Goal: Task Accomplishment & Management: Complete application form

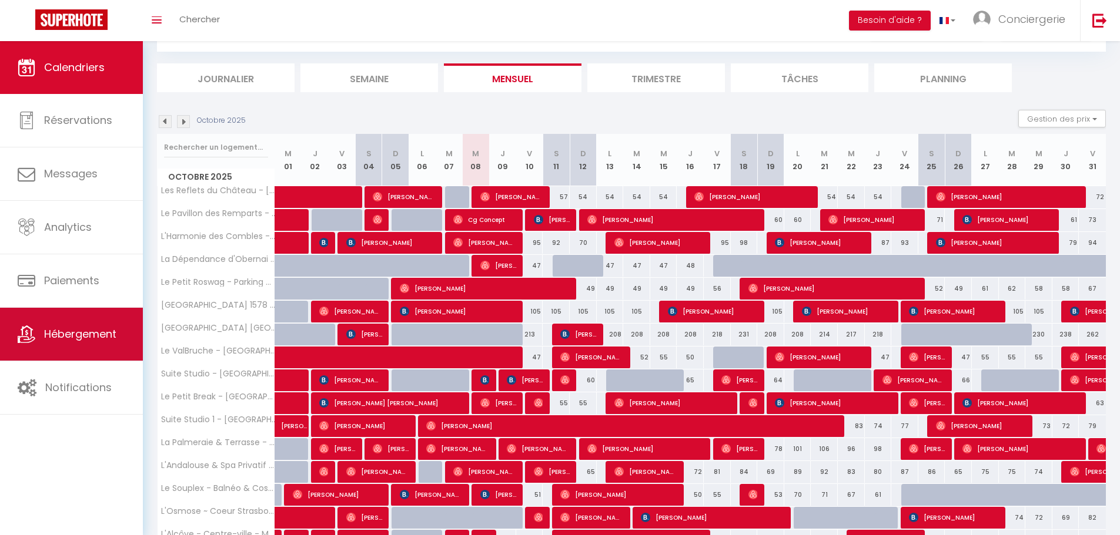
scroll to position [59, 0]
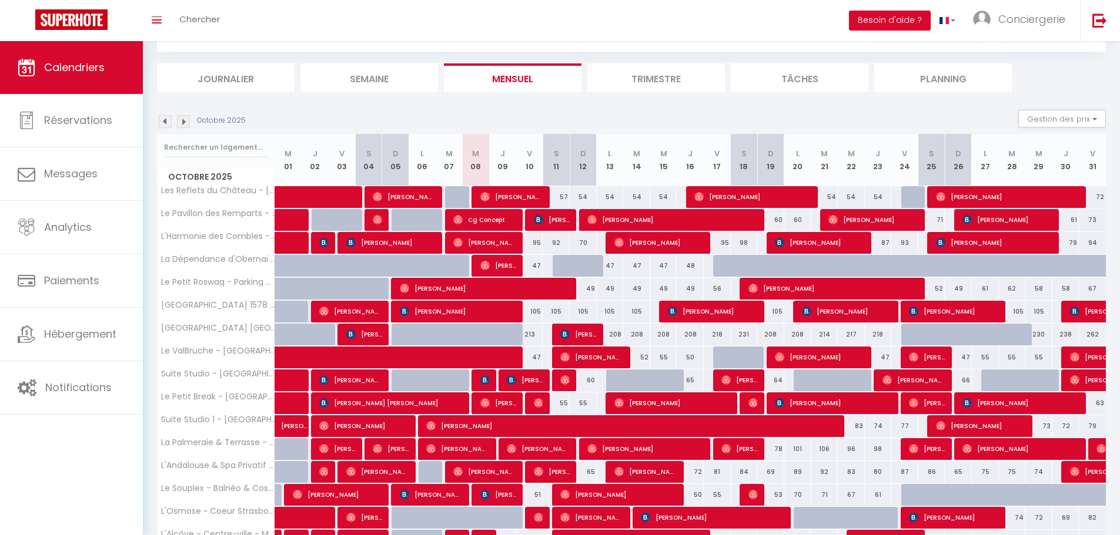
click at [182, 122] on img at bounding box center [183, 121] width 13 height 13
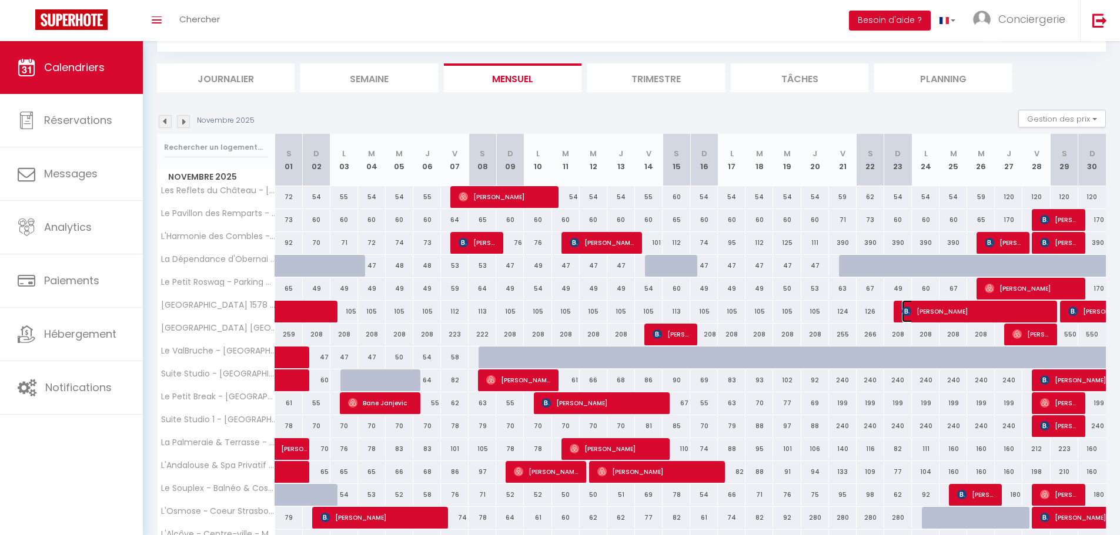
click at [944, 318] on span "Libertad Morales Salamanca" at bounding box center [976, 311] width 148 height 22
select select "OK"
select select "KO"
select select "0"
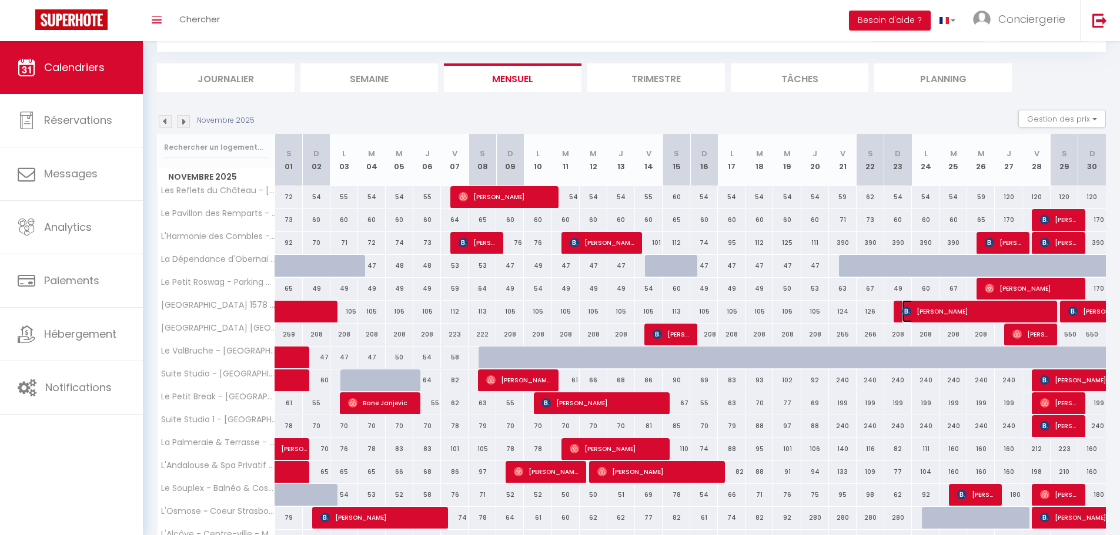
select select "1"
select select
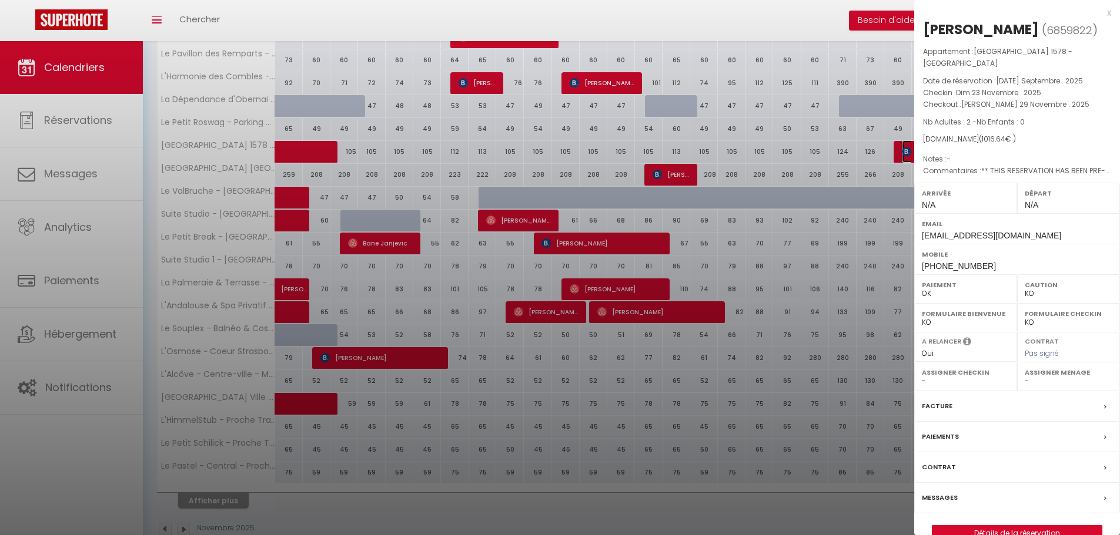
scroll to position [235, 0]
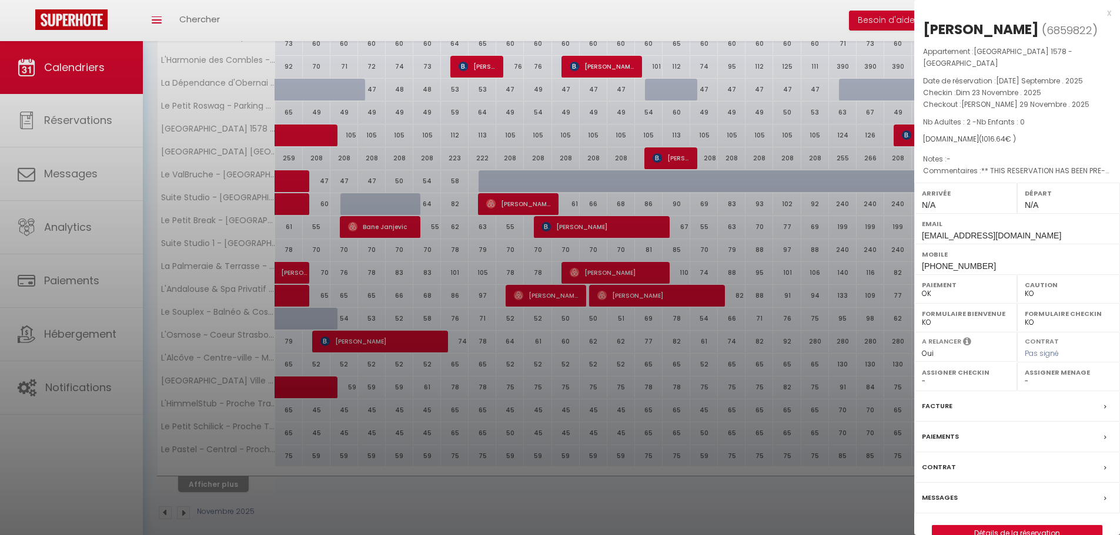
click at [946, 413] on label "Facture" at bounding box center [937, 406] width 31 height 12
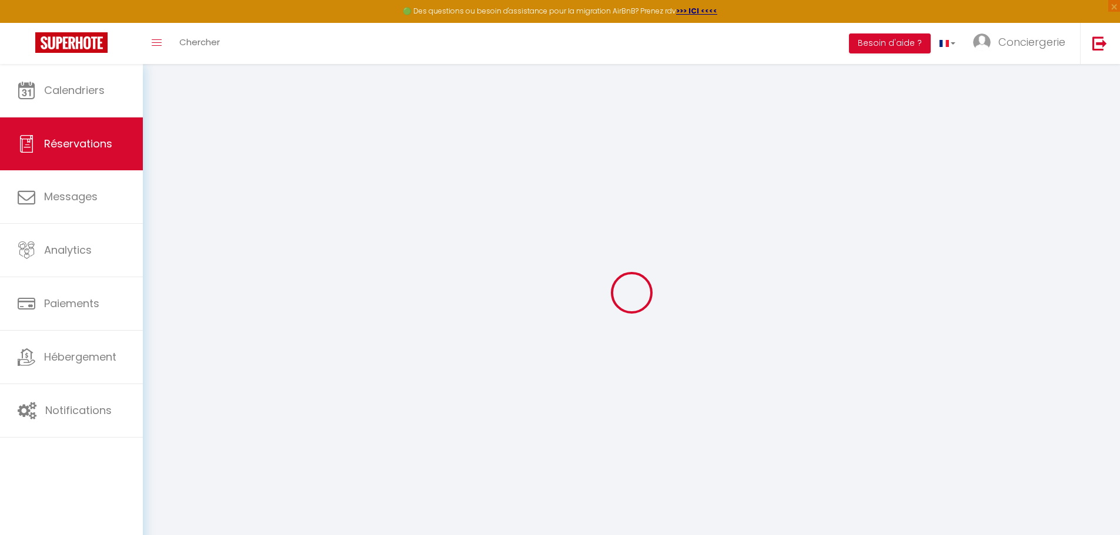
select select "cleaning"
select select "taxes"
select select
checkbox input "false"
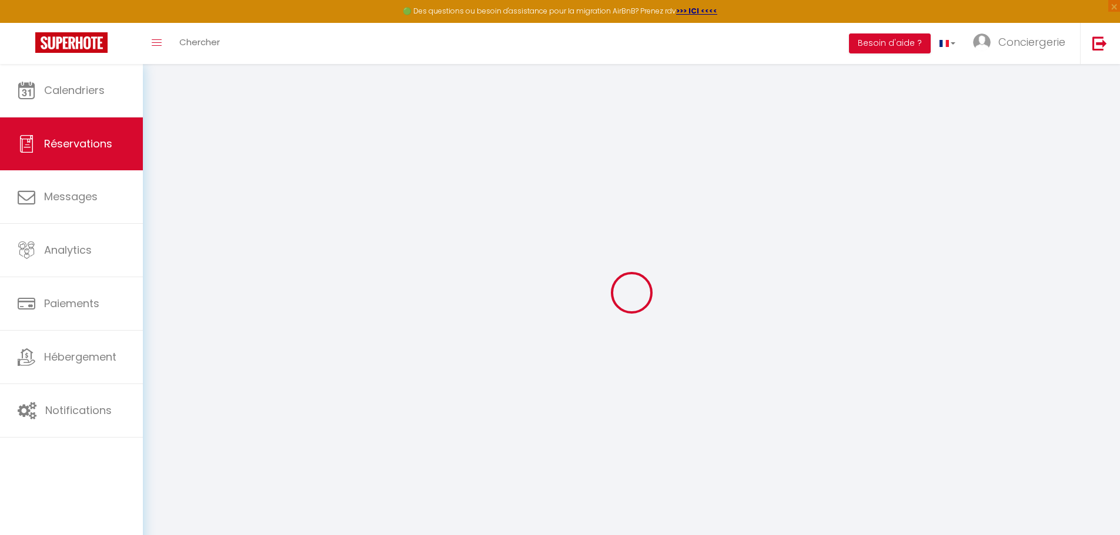
select select
checkbox input "false"
type textarea "** THIS RESERVATION HAS BEEN PRE-PAID ** Reservation has a cancellation grace p…"
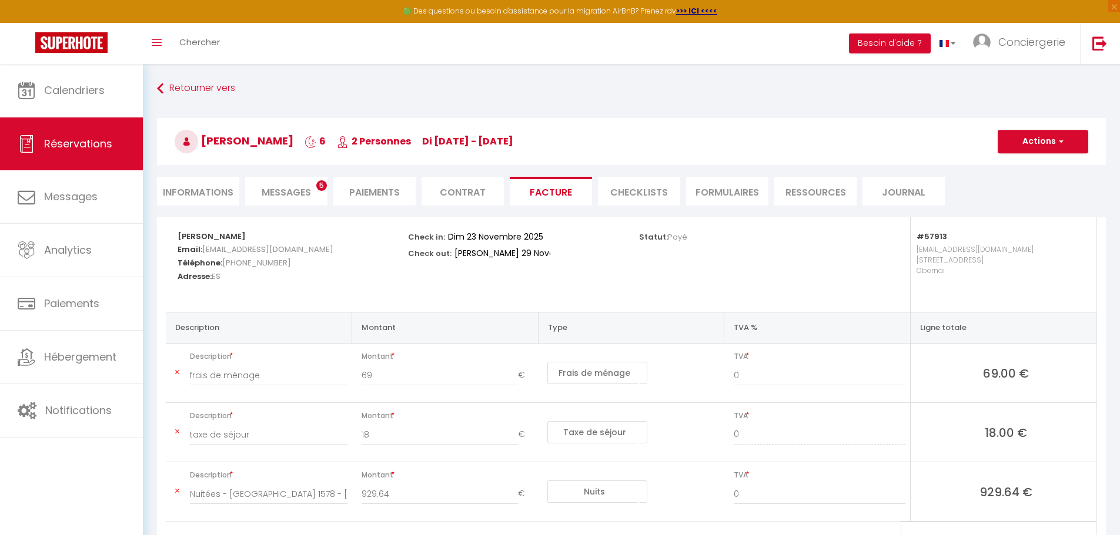
click at [209, 192] on li "Informations" at bounding box center [198, 191] width 82 height 29
select select
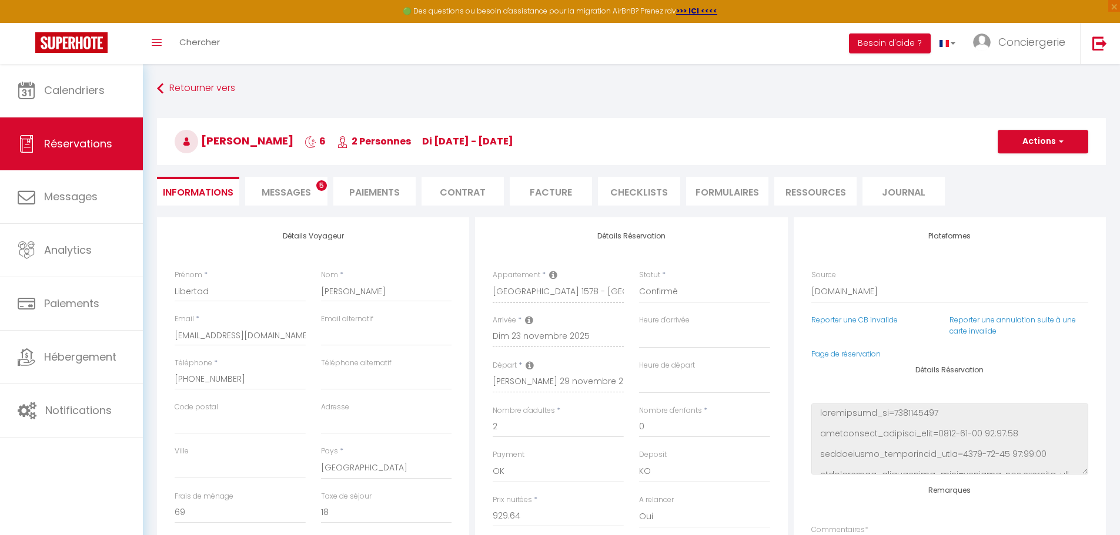
click at [365, 190] on li "Paiements" at bounding box center [374, 191] width 82 height 29
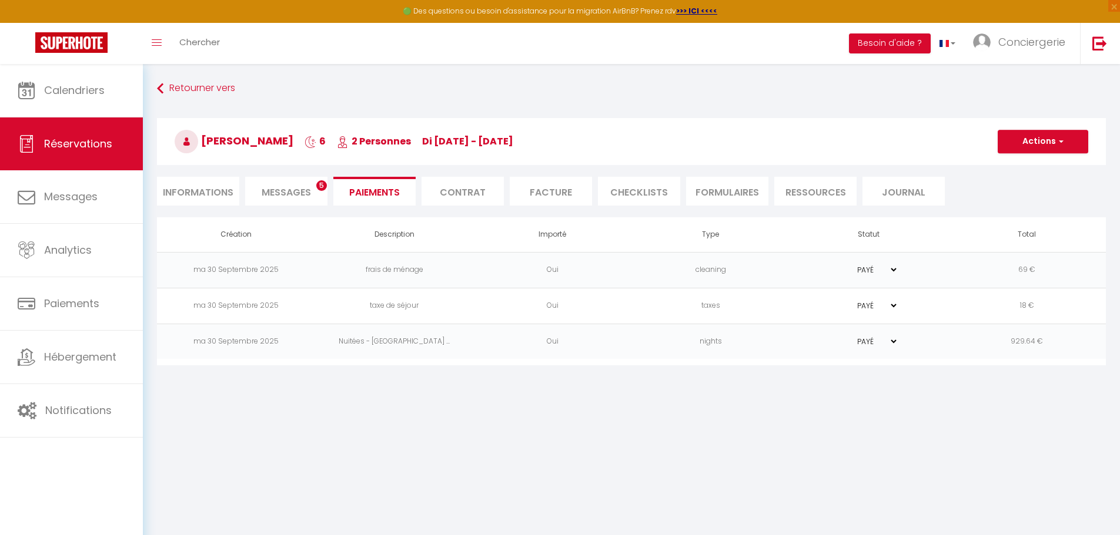
click at [544, 188] on li "Facture" at bounding box center [551, 191] width 82 height 29
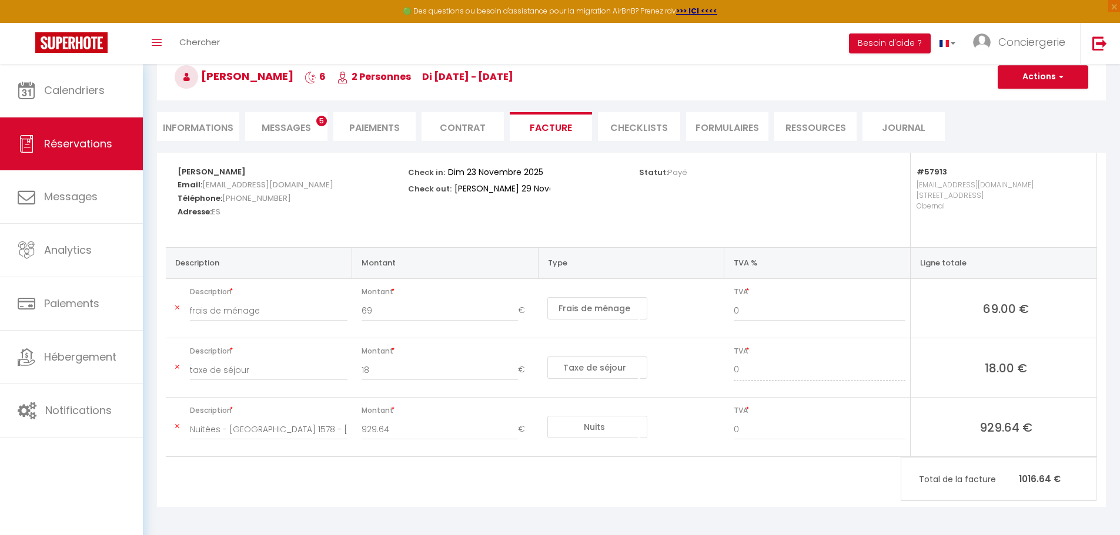
scroll to position [66, 0]
click at [1070, 78] on button "Actions" at bounding box center [1042, 76] width 91 height 24
click at [1041, 115] on link "Aperçu et éditer" at bounding box center [1033, 116] width 99 height 15
click at [1039, 71] on button "Actions" at bounding box center [1042, 76] width 91 height 24
click at [803, 199] on div "Statut: Payé" at bounding box center [746, 199] width 230 height 95
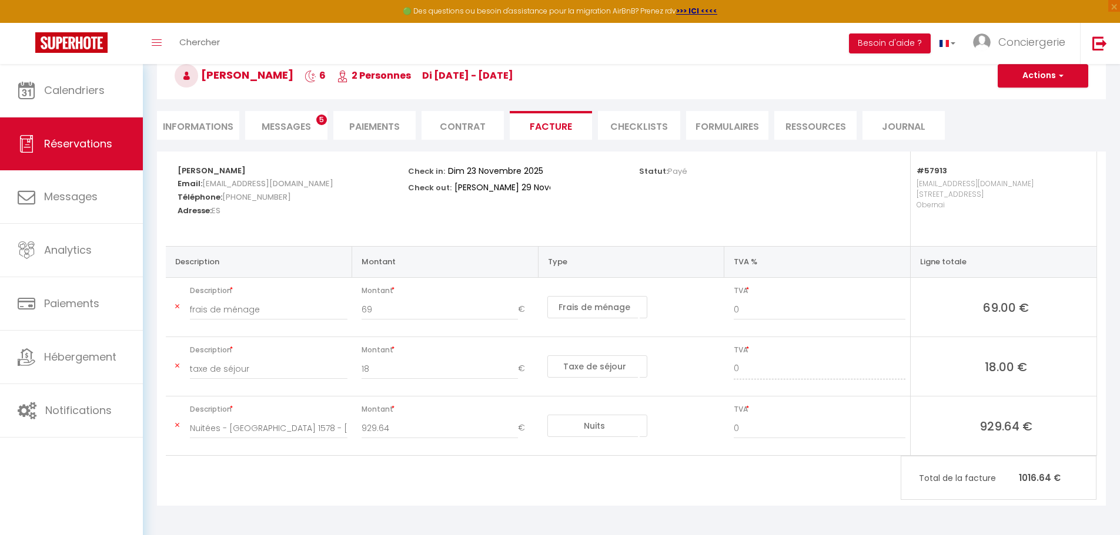
click at [175, 123] on li "Informations" at bounding box center [198, 125] width 82 height 29
select select
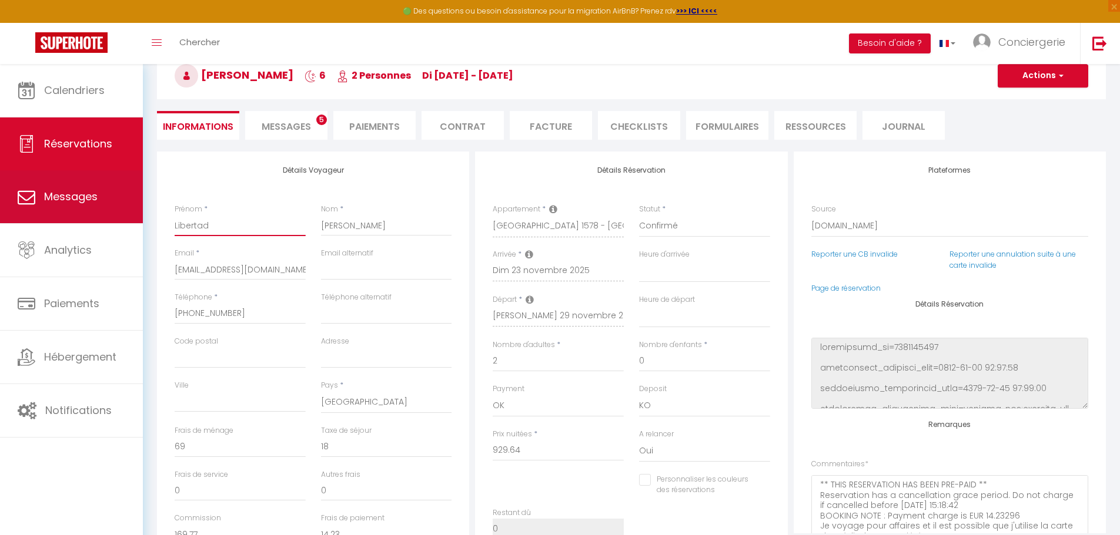
click at [116, 220] on div "🟢 Des questions ou besoin d'assistance pour la migration AirBnB? Prenez rdv >>>…" at bounding box center [560, 405] width 1120 height 815
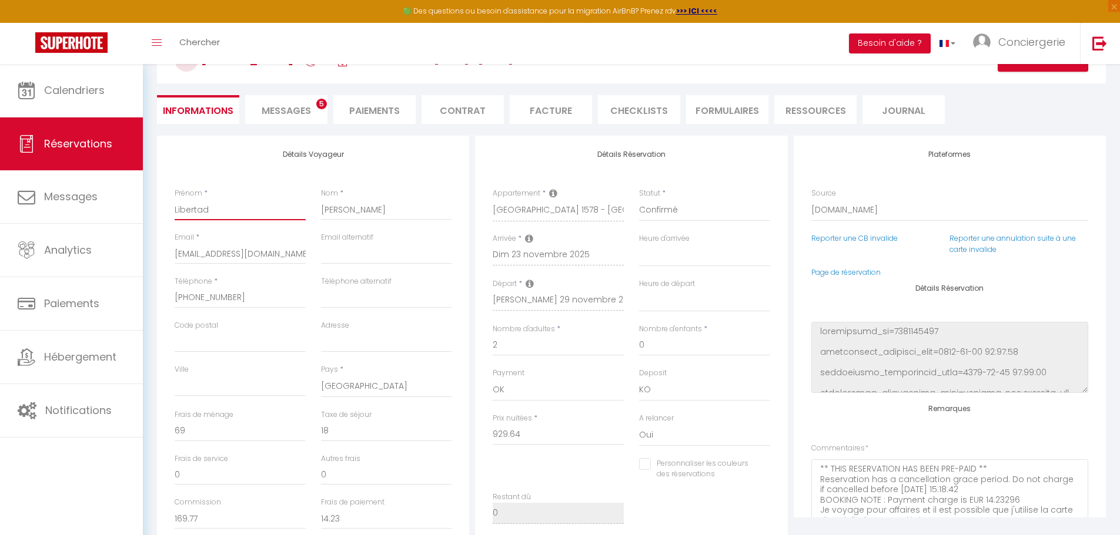
scroll to position [109, 0]
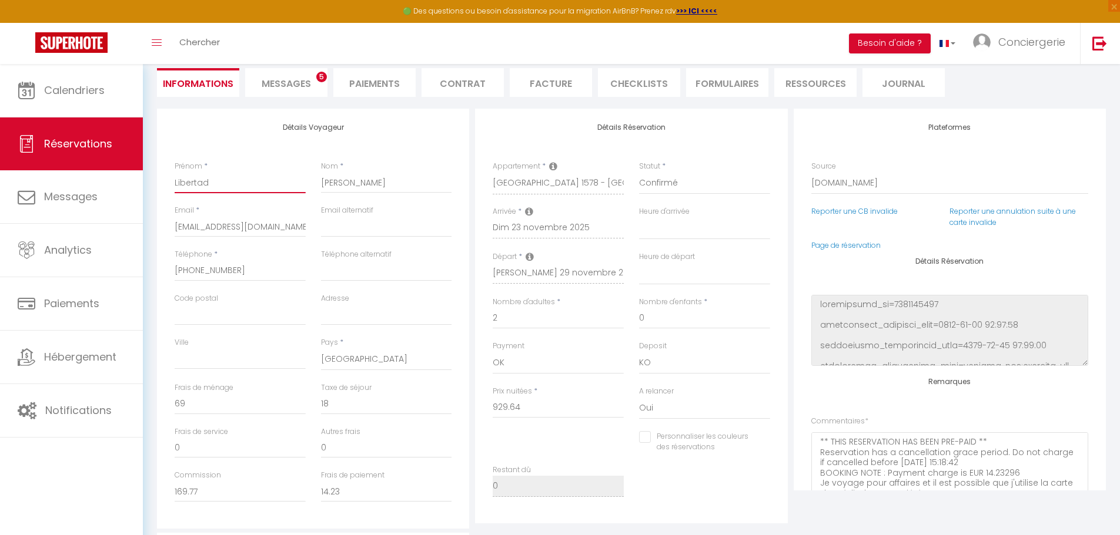
click at [220, 189] on input "Libertad" at bounding box center [240, 182] width 131 height 21
click at [290, 78] on span "Messages" at bounding box center [286, 84] width 49 height 14
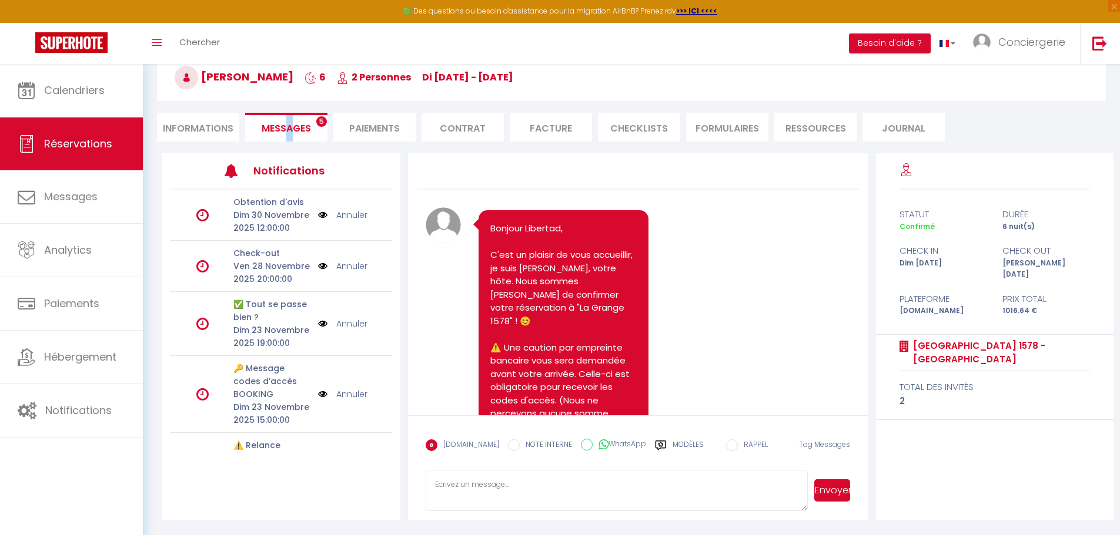
scroll to position [64, 0]
click at [384, 124] on li "Paiements" at bounding box center [374, 127] width 82 height 29
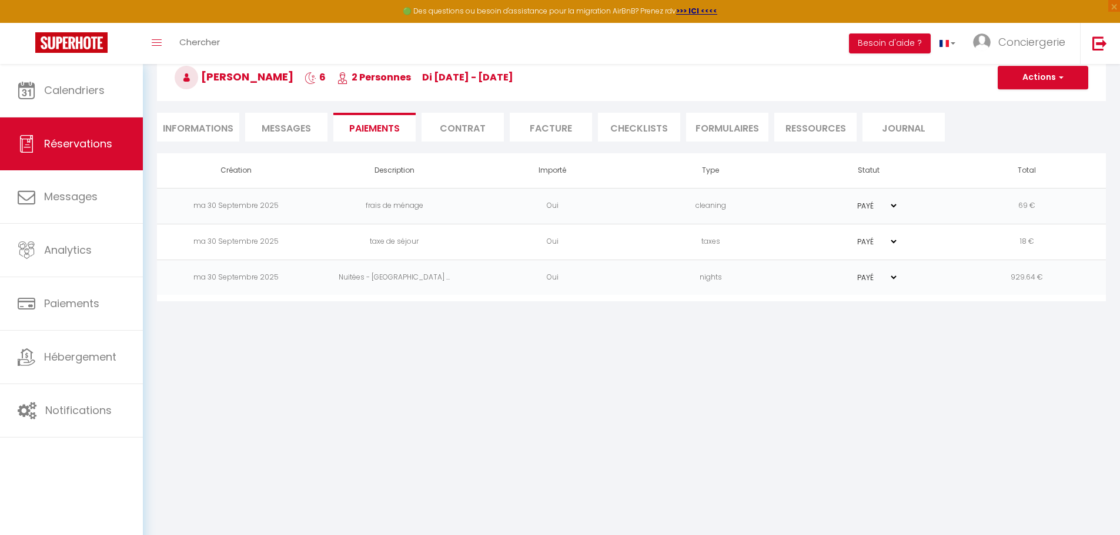
click at [479, 122] on li "Contrat" at bounding box center [462, 127] width 82 height 29
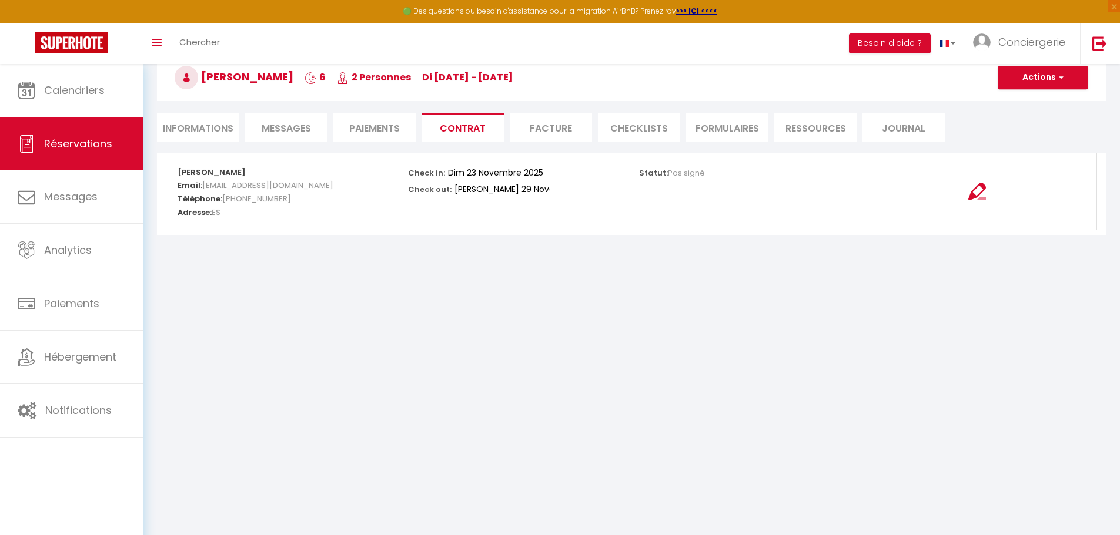
click at [592, 123] on ul "Informations Messages Paiements Contrat Facture CHECKLISTS FORMULAIRES Ressourc…" at bounding box center [631, 127] width 949 height 29
click at [572, 122] on li "Facture" at bounding box center [551, 127] width 82 height 29
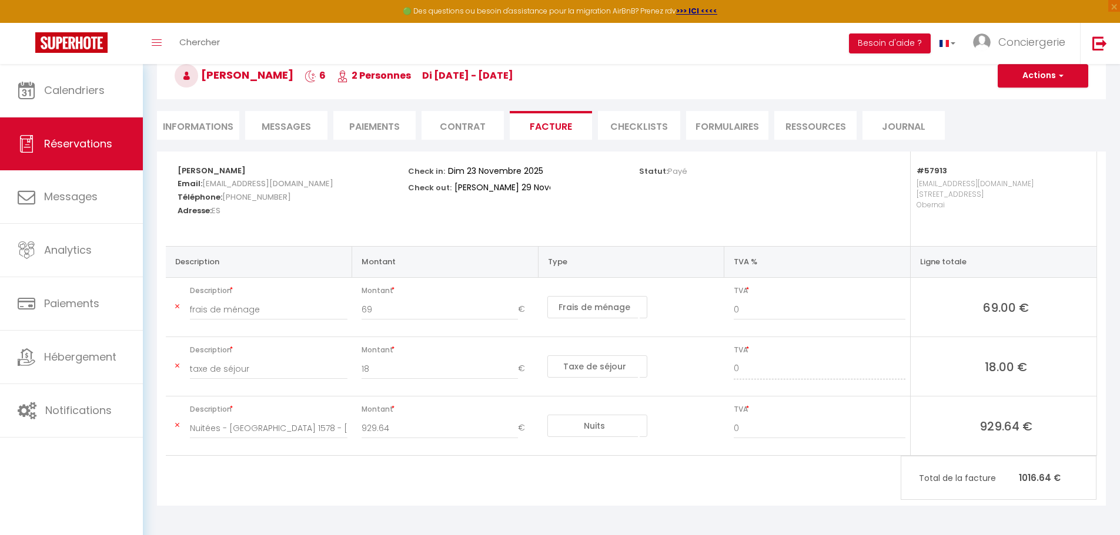
click at [641, 122] on li "CHECKLISTS" at bounding box center [639, 125] width 82 height 29
select select
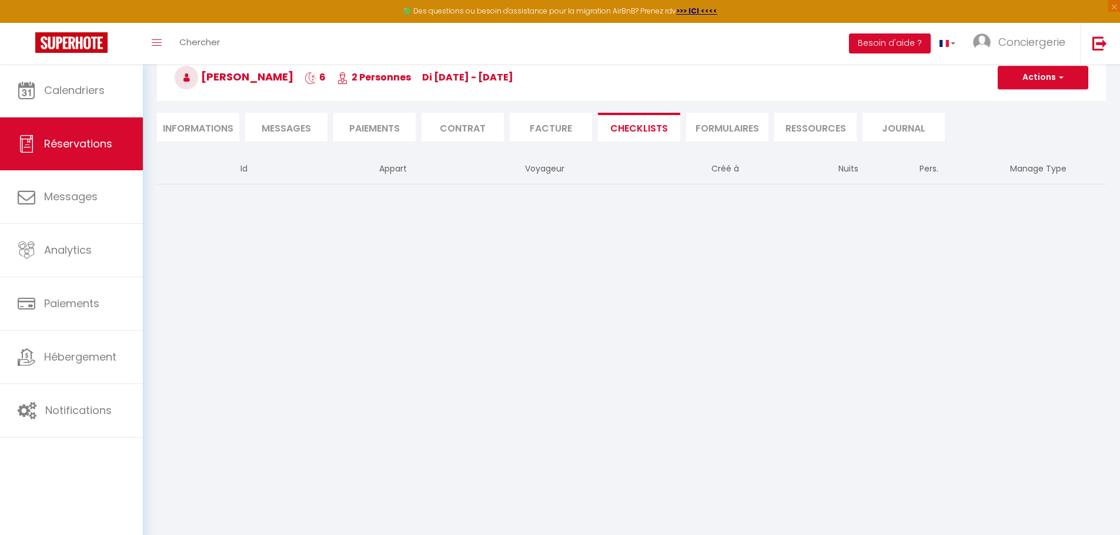
scroll to position [64, 0]
click at [734, 132] on li "FORMULAIRES" at bounding box center [727, 127] width 82 height 29
select select
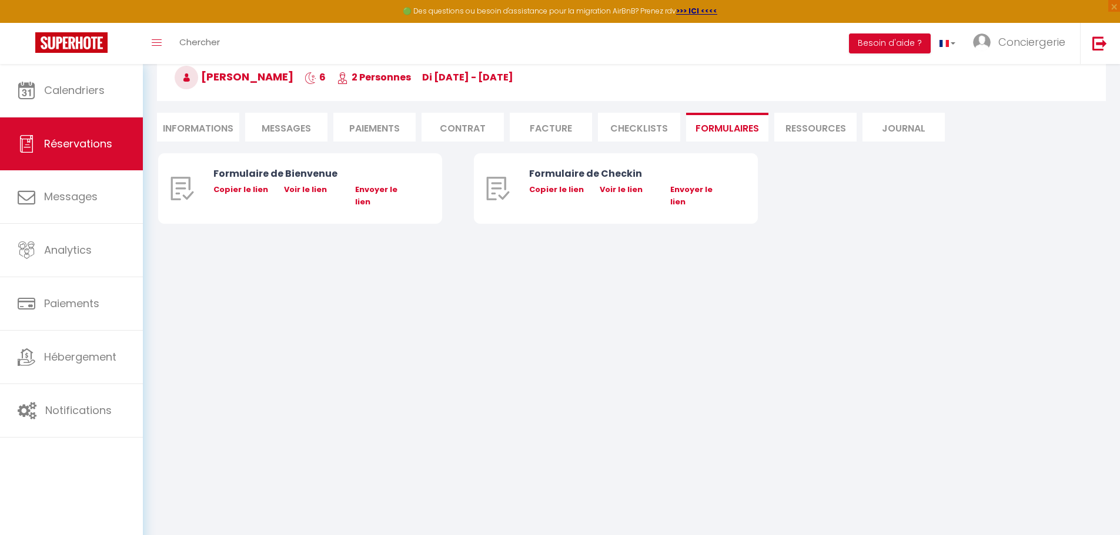
click at [818, 134] on li "Ressources" at bounding box center [815, 127] width 82 height 29
select select
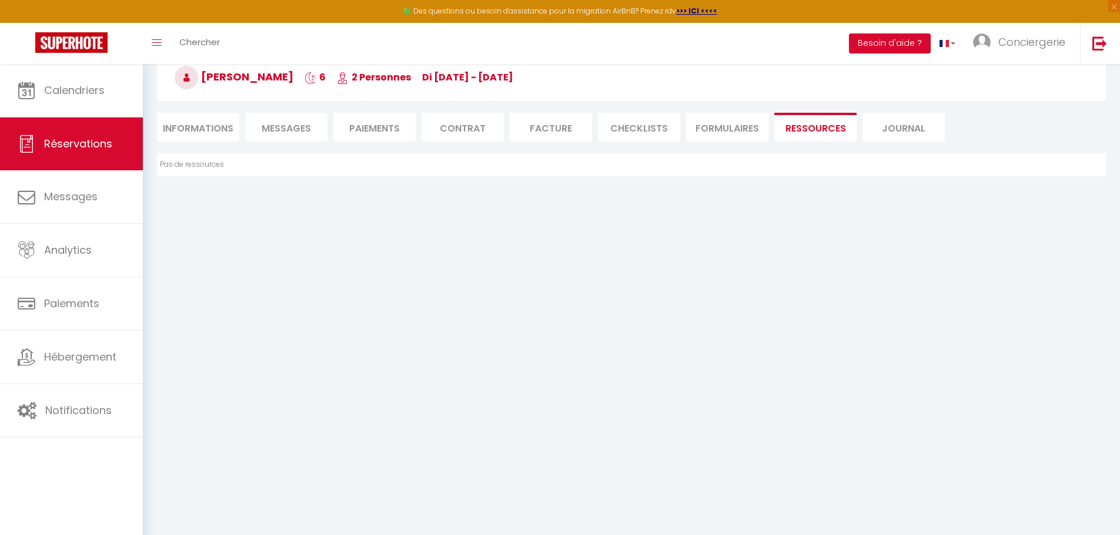
click at [897, 137] on li "Journal" at bounding box center [903, 127] width 82 height 29
select select
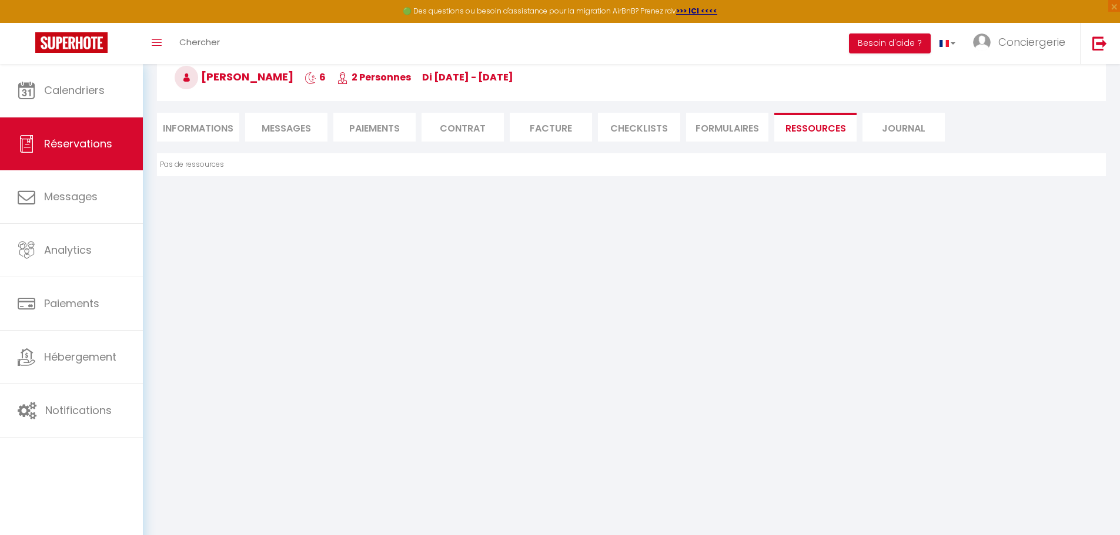
select select
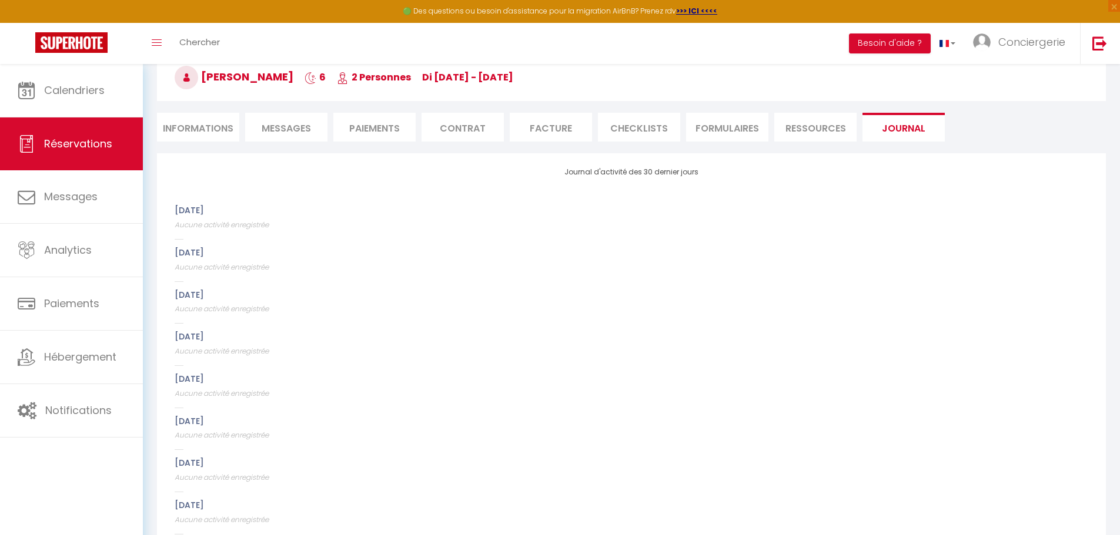
scroll to position [109, 0]
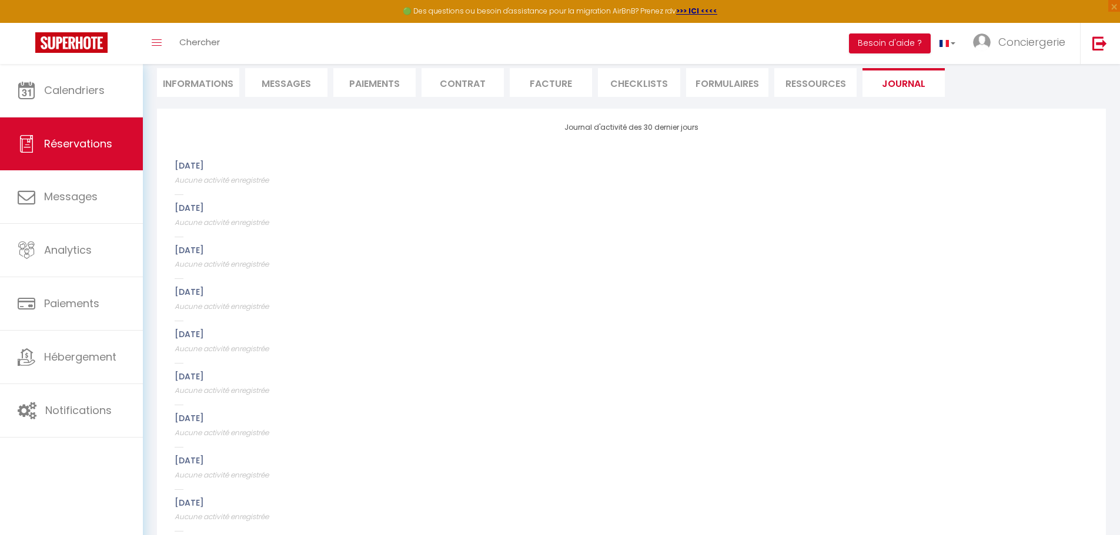
click at [201, 82] on li "Informations" at bounding box center [198, 82] width 82 height 29
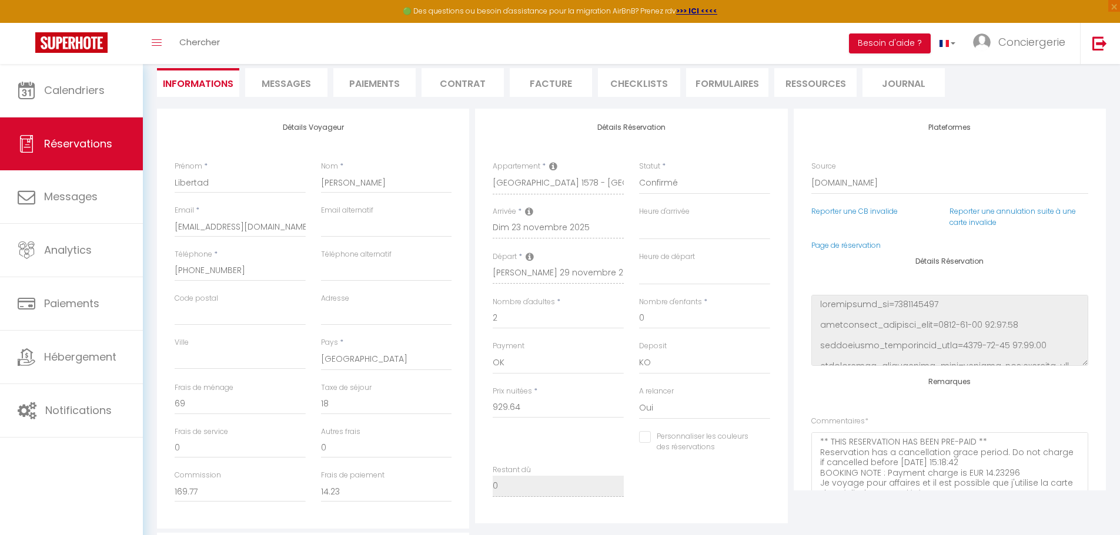
select select
click at [218, 185] on input "Libertad" at bounding box center [240, 182] width 131 height 21
drag, startPoint x: 352, startPoint y: 231, endPoint x: 359, endPoint y: 233, distance: 6.7
click at [353, 232] on input "email" at bounding box center [386, 226] width 131 height 21
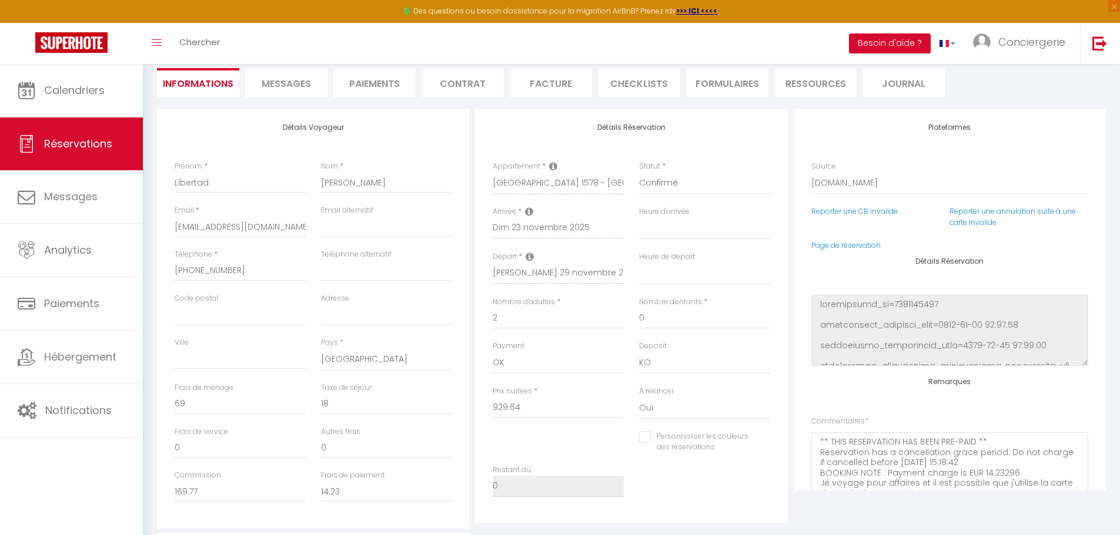
click at [402, 210] on div "Email alternatif" at bounding box center [386, 221] width 131 height 32
click at [229, 315] on input "Code postal" at bounding box center [240, 314] width 131 height 21
select select
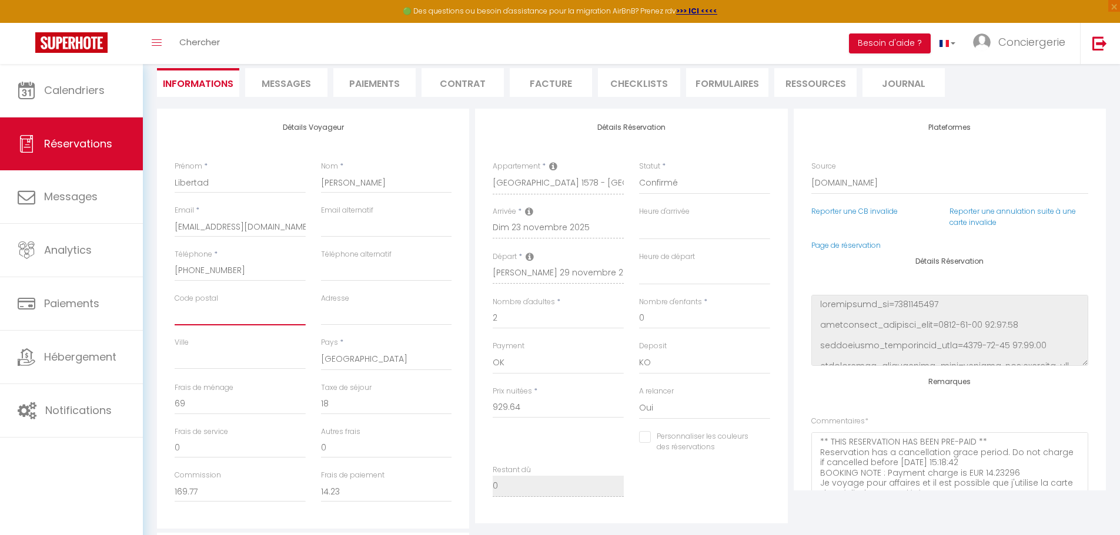
checkbox input "false"
select select
checkbox input "false"
click at [180, 146] on div "Détails Voyageur Prénom * Libertad Nom * Morales Salamanca Email * lsalam.65778…" at bounding box center [313, 319] width 312 height 420
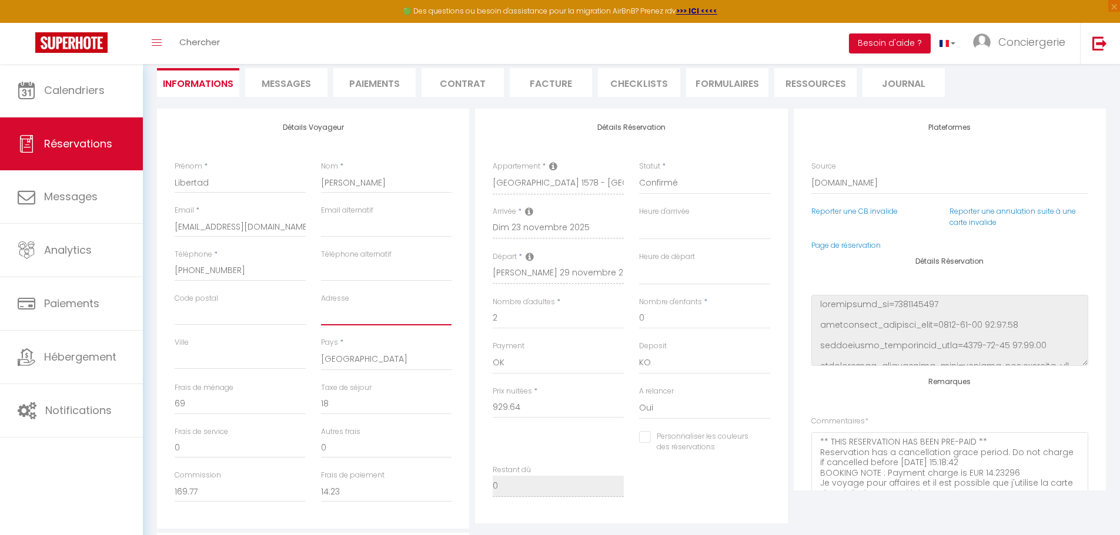
click at [364, 315] on input "Adresse" at bounding box center [386, 314] width 131 height 21
type input "A"
select select
checkbox input "false"
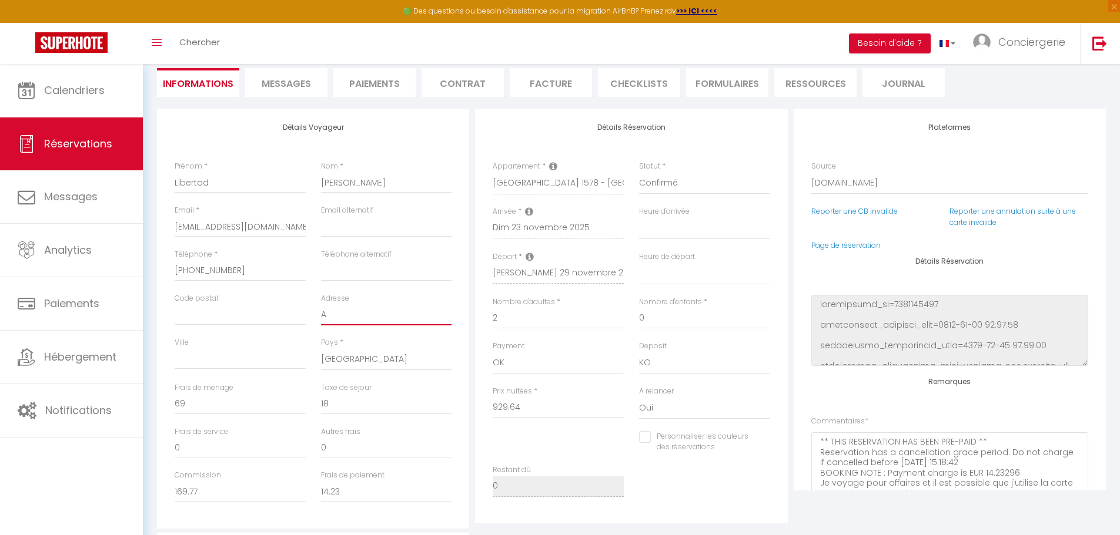
type input "Ar"
select select
checkbox input "false"
type input "Ara"
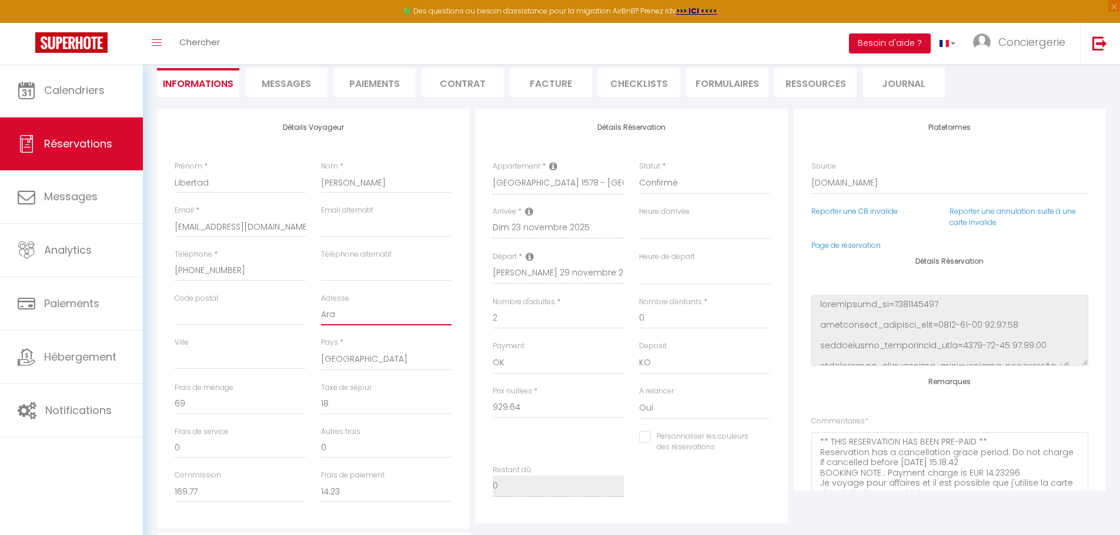
select select
checkbox input "false"
type input "Arag"
select select
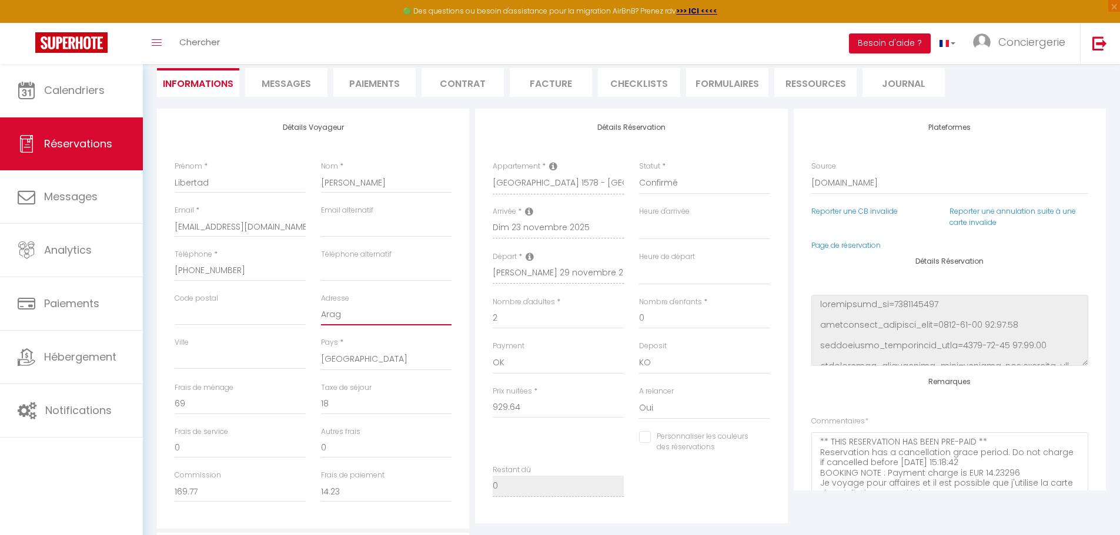
select select
checkbox input "false"
type input "Arago"
select select
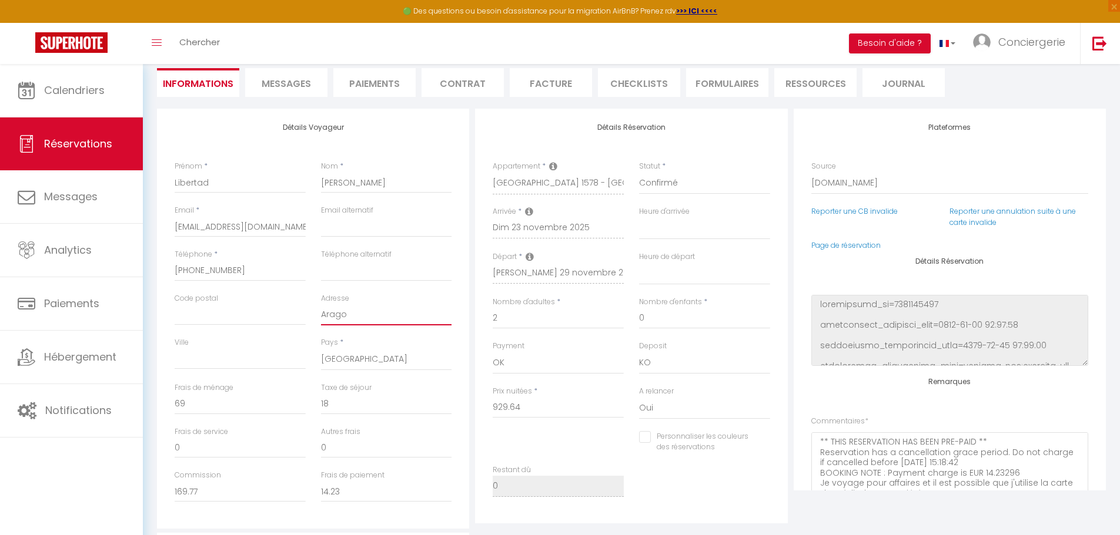
checkbox input "false"
type input "Aragon"
select select
checkbox input "false"
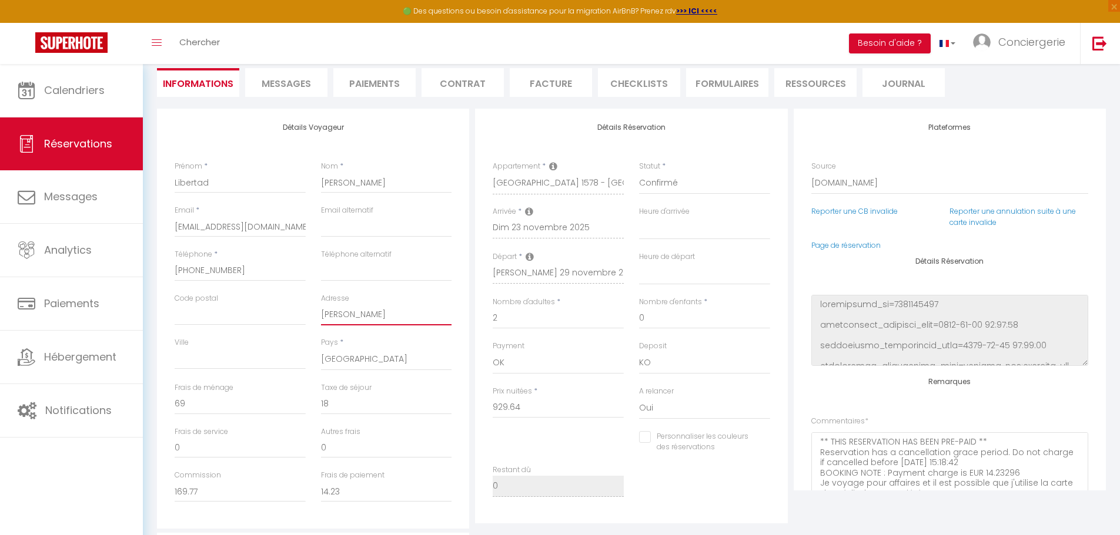
type input "Aragon"
click at [203, 317] on input "Code postal" at bounding box center [240, 314] width 131 height 21
type input "3"
select select
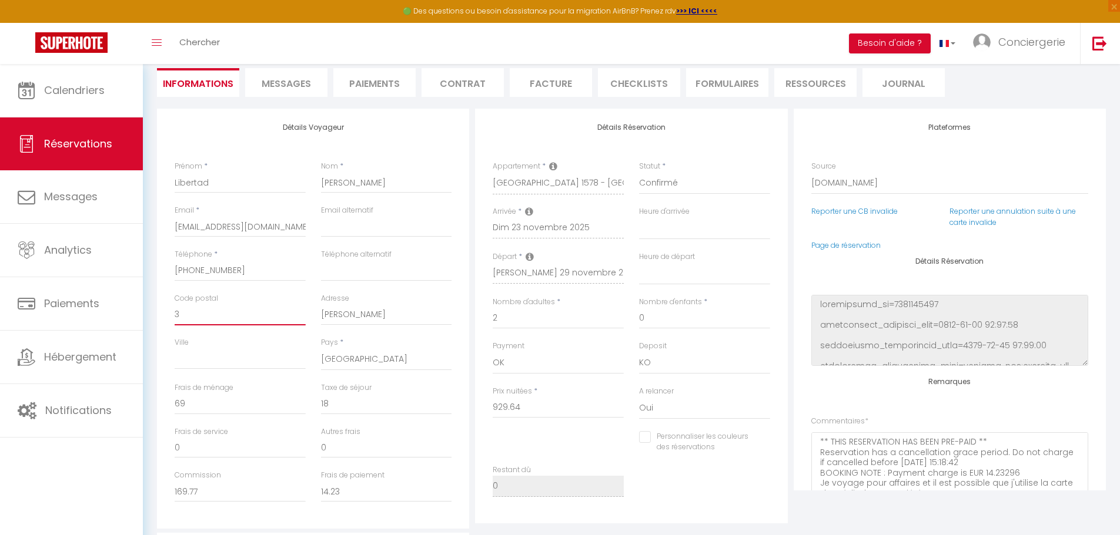
checkbox input "false"
type input "35"
select select
checkbox input "false"
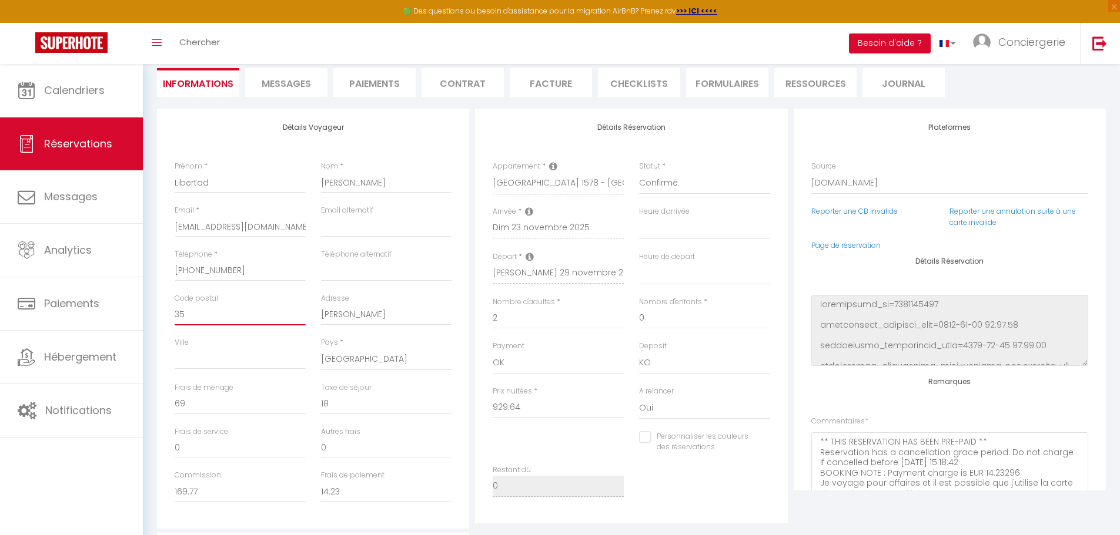
type input "356"
select select
checkbox input "false"
type input "3560"
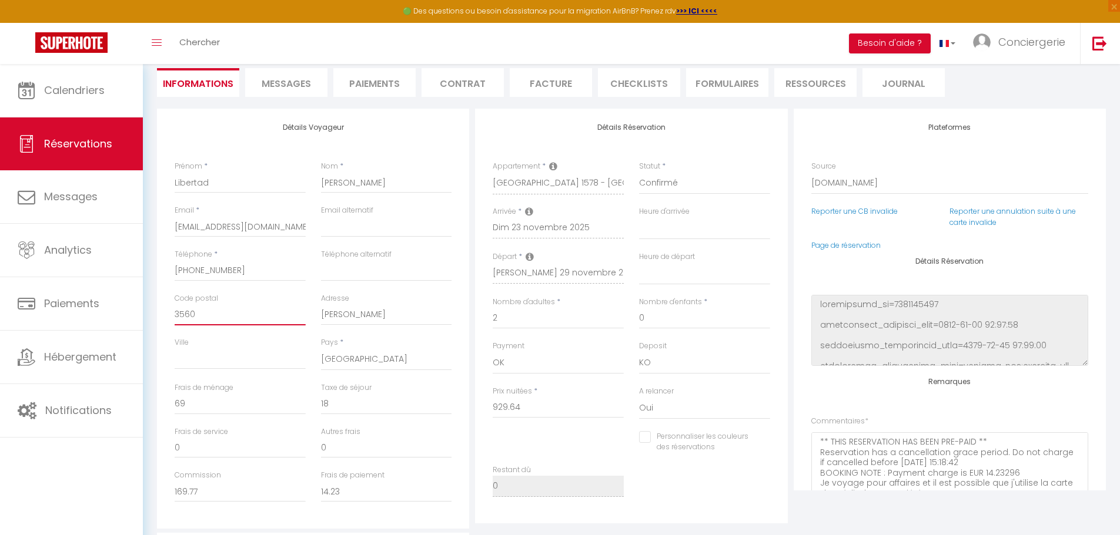
select select
checkbox input "false"
type input "35600"
select select
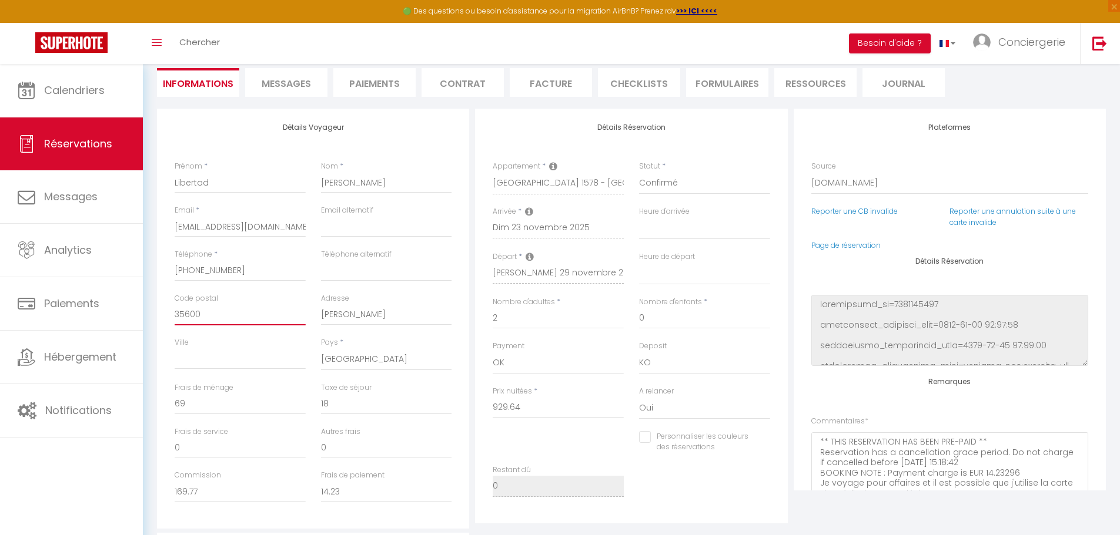
select select
checkbox input "false"
type input "35600"
click at [213, 362] on input "Ville" at bounding box center [240, 359] width 131 height 21
select select
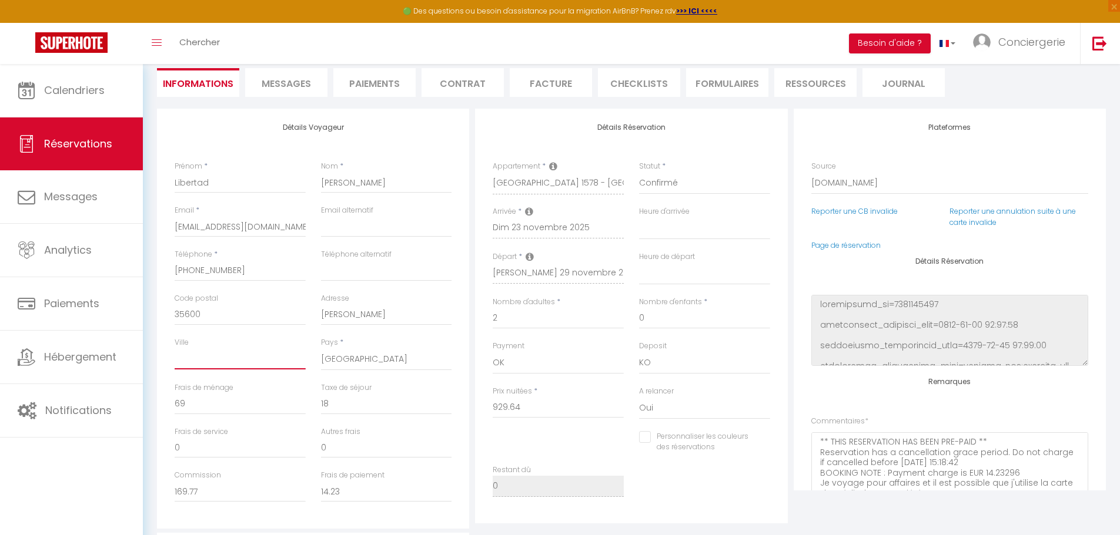
select select
checkbox input "false"
type input "P"
select select
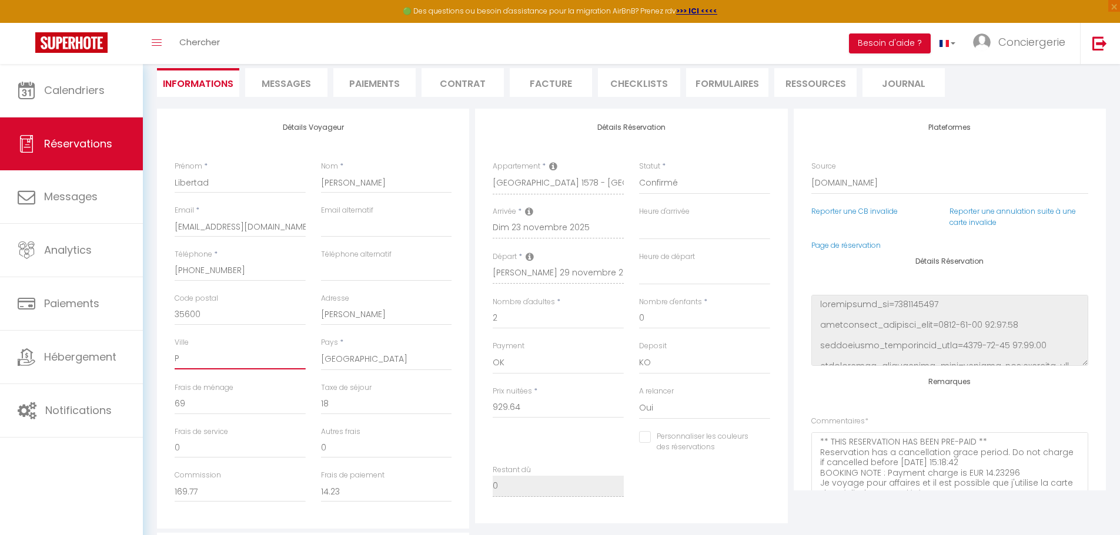
checkbox input "false"
type input "Pu"
select select
checkbox input "false"
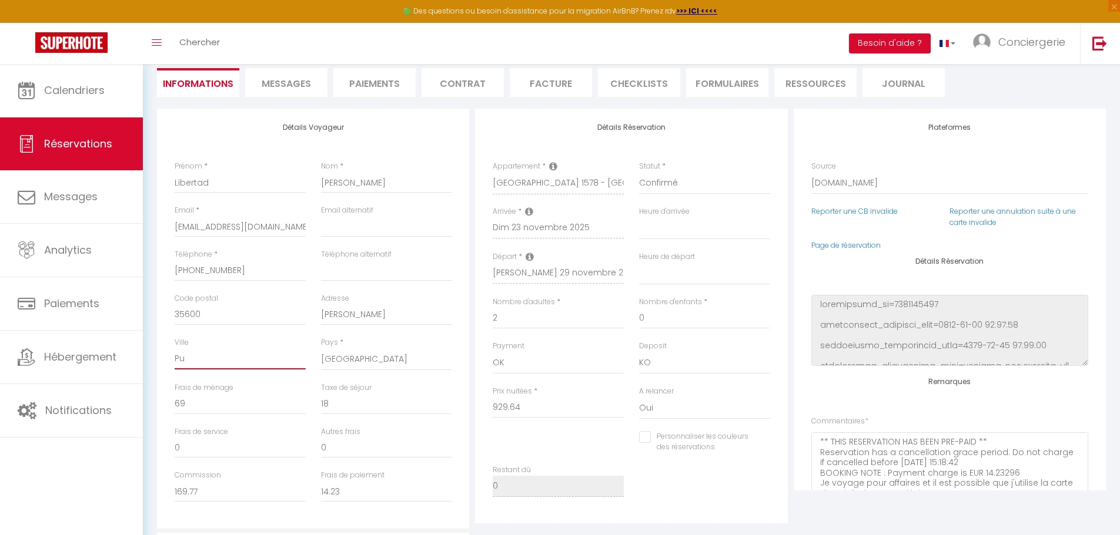
type input "Pue"
select select
checkbox input "false"
type input "Puer"
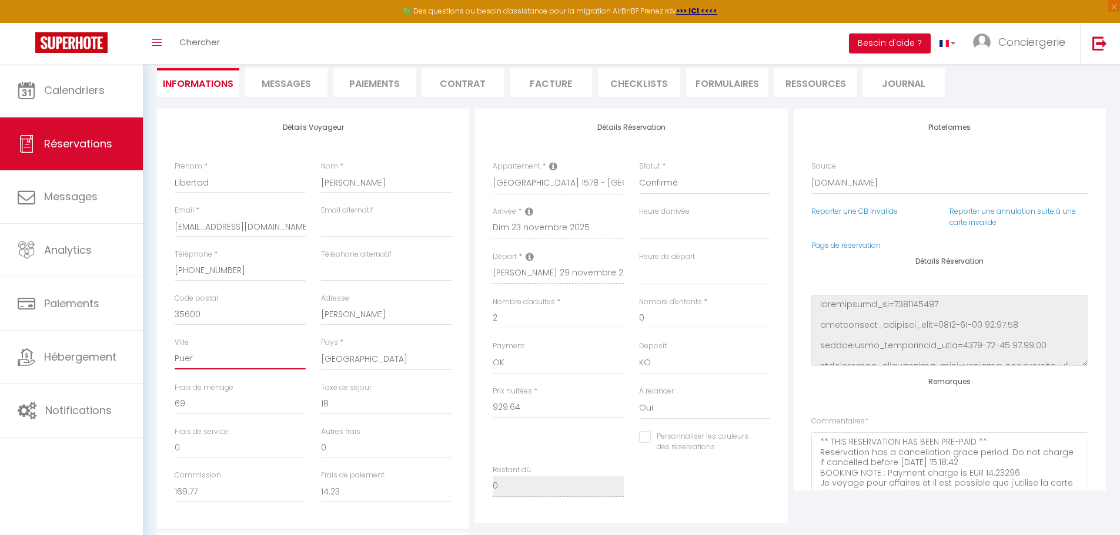
select select
checkbox input "false"
type input "Puert"
select select
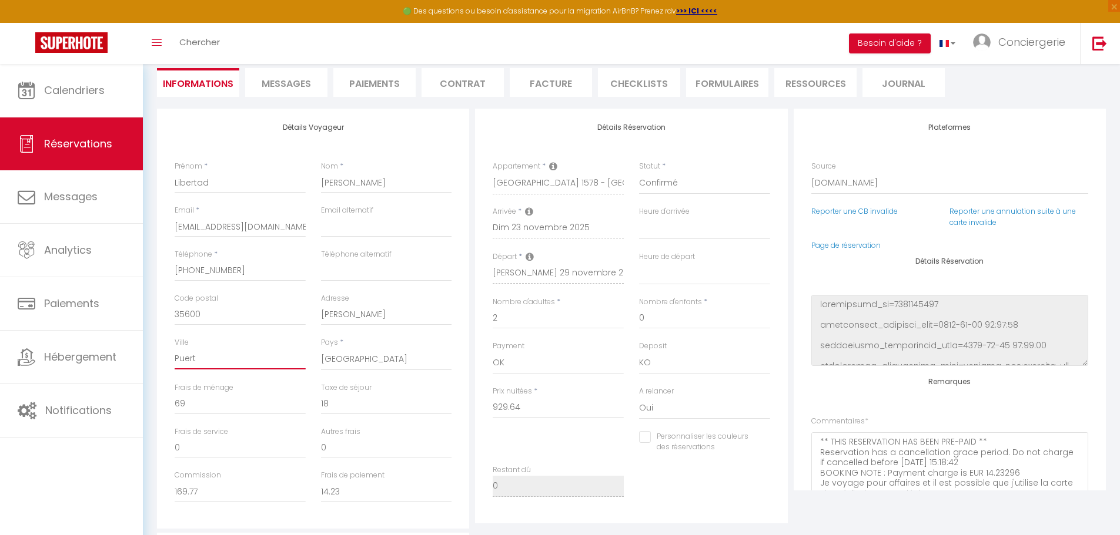
select select
checkbox input "false"
select select
checkbox input "false"
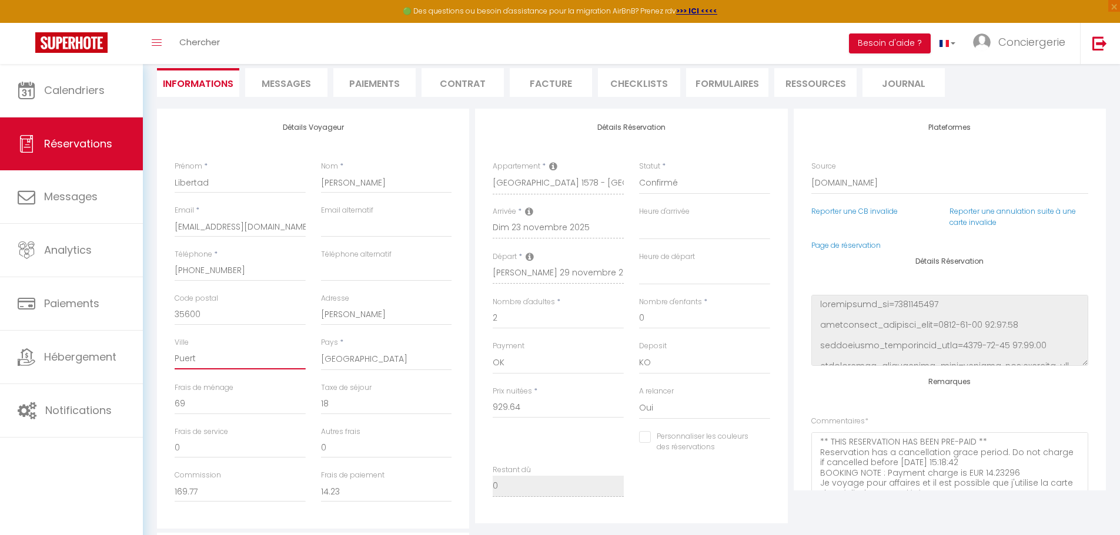
type input "Puerto"
select select
checkbox input "false"
type input "Puerto"
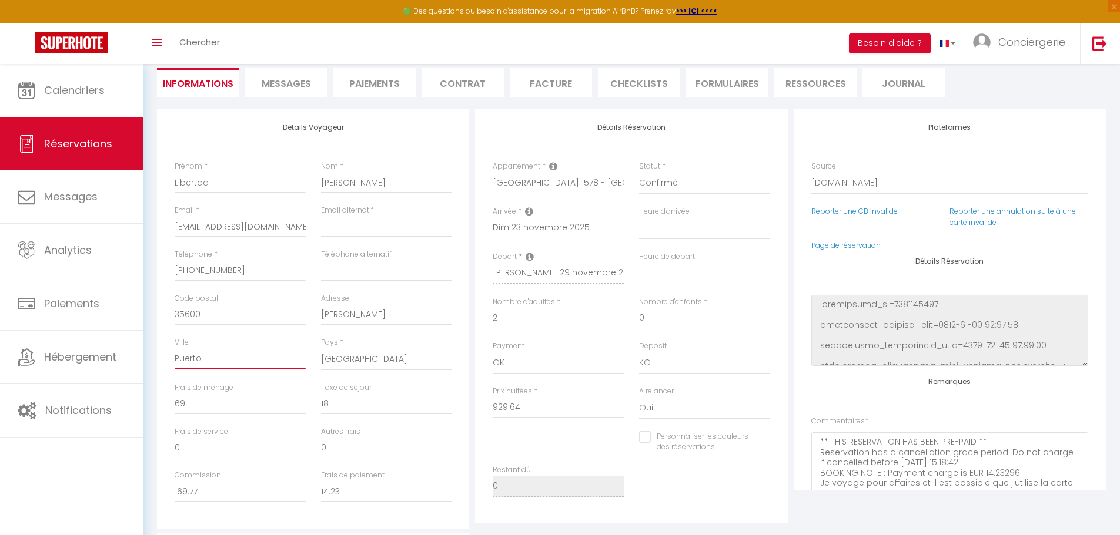
select select
checkbox input "false"
type input "Puerto d"
select select
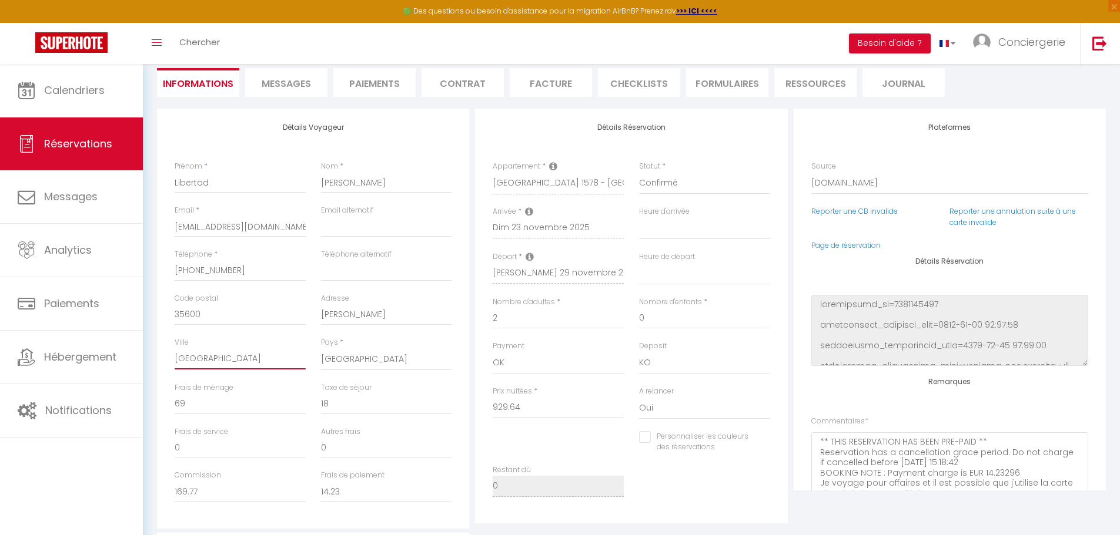
select select
checkbox input "false"
type input "Puerto de"
select select
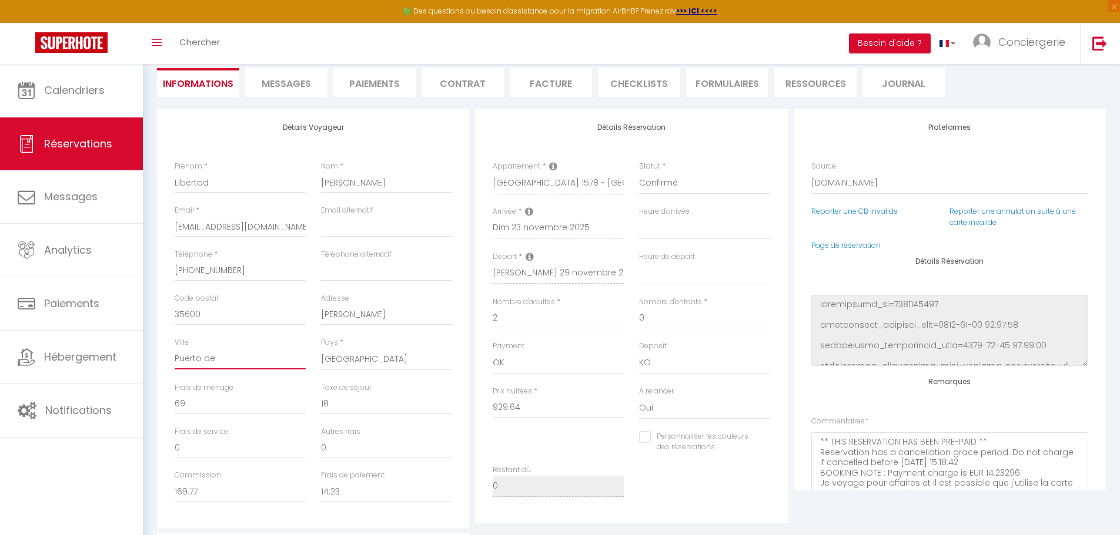
checkbox input "false"
type input "Puerto del"
select select
checkbox input "false"
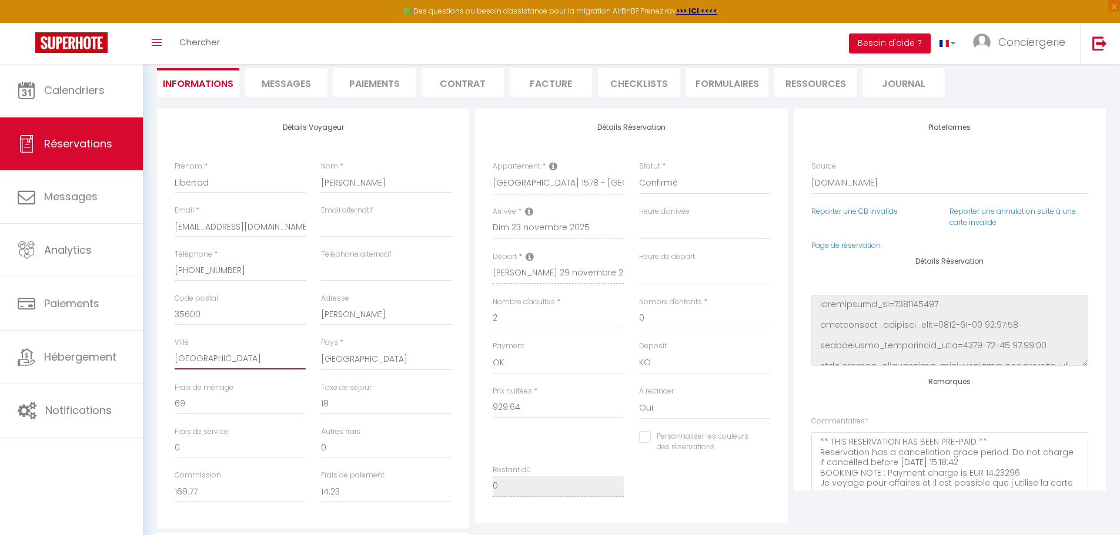
type input "Puerto del"
select select
checkbox input "false"
type input "Puerto del R"
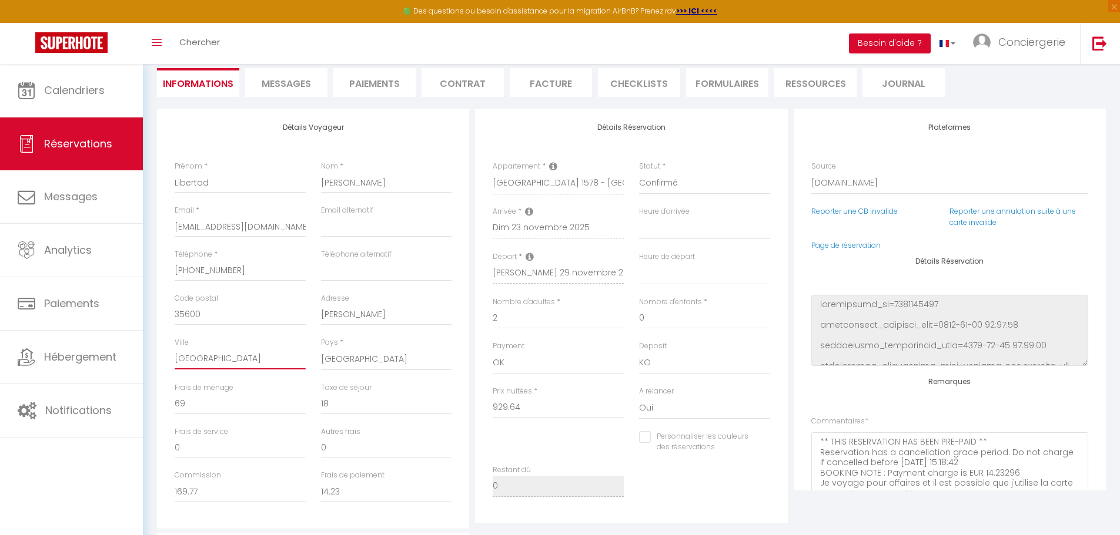
select select
checkbox input "false"
type input "Puerto del Ro"
select select
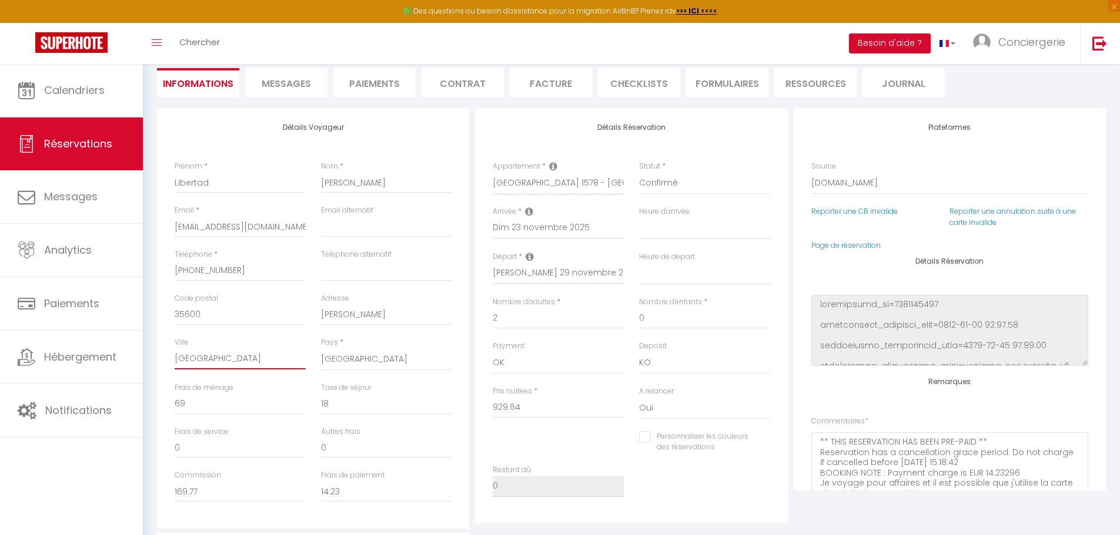
select select
checkbox input "false"
type input "Puerto del Ros"
select select
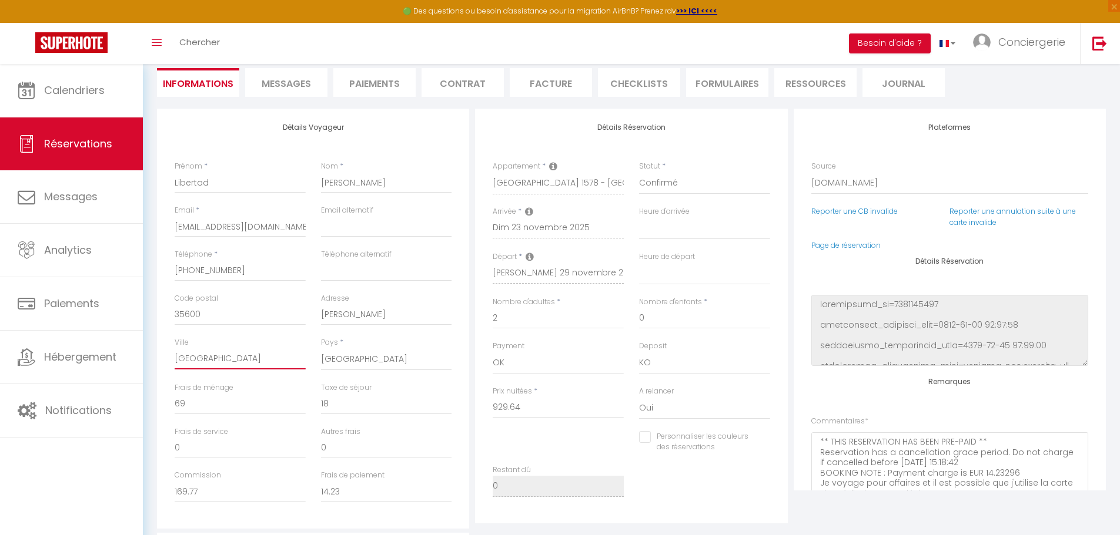
checkbox input "false"
type input "Puerto del Rose"
select select
checkbox input "false"
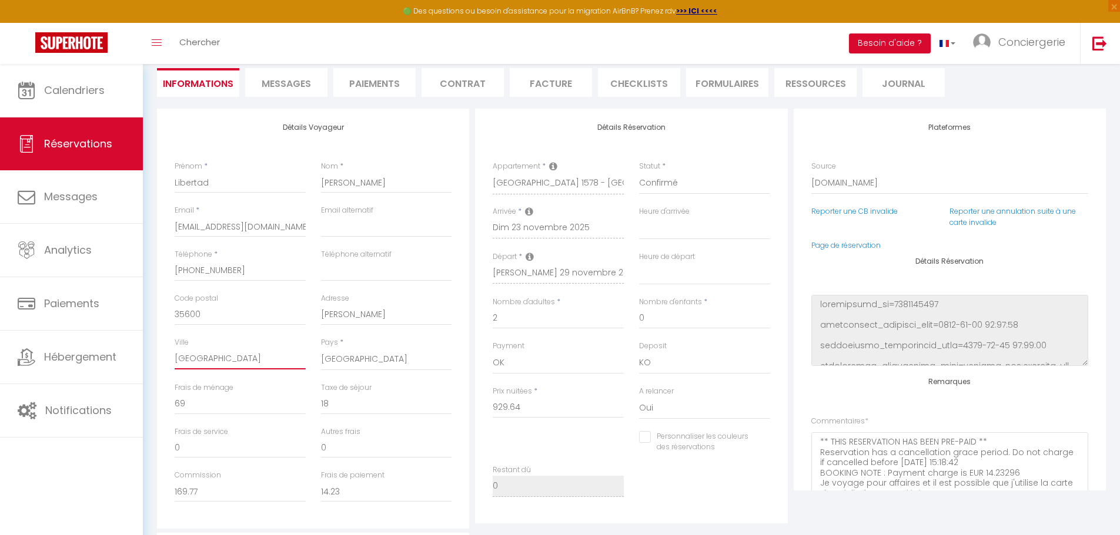
type input "Puerto del Roser"
select select
checkbox input "false"
type input "Puerto del Roseroi"
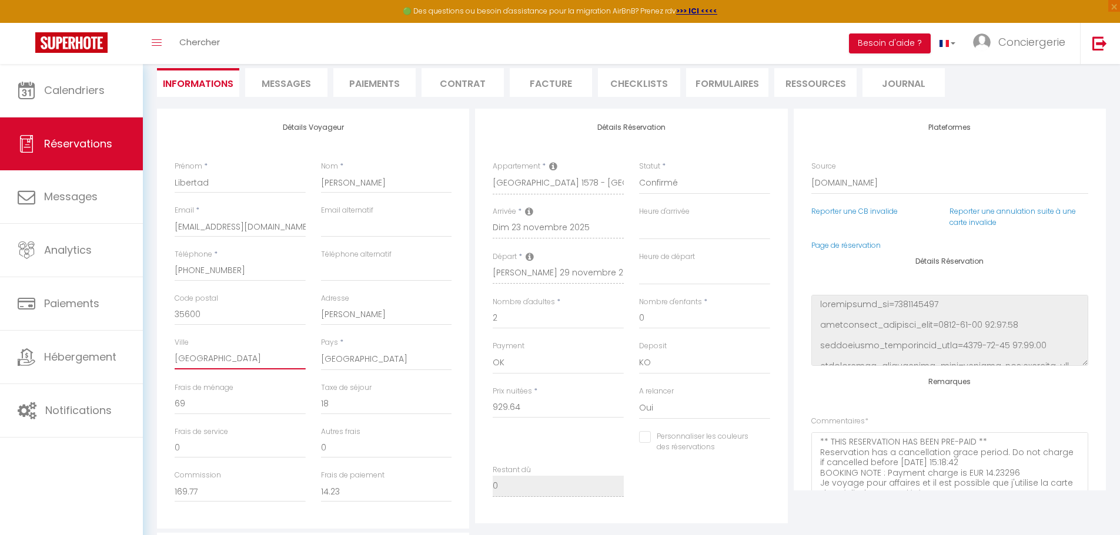
select select
checkbox input "false"
type input "Puerto del Roseroia"
select select
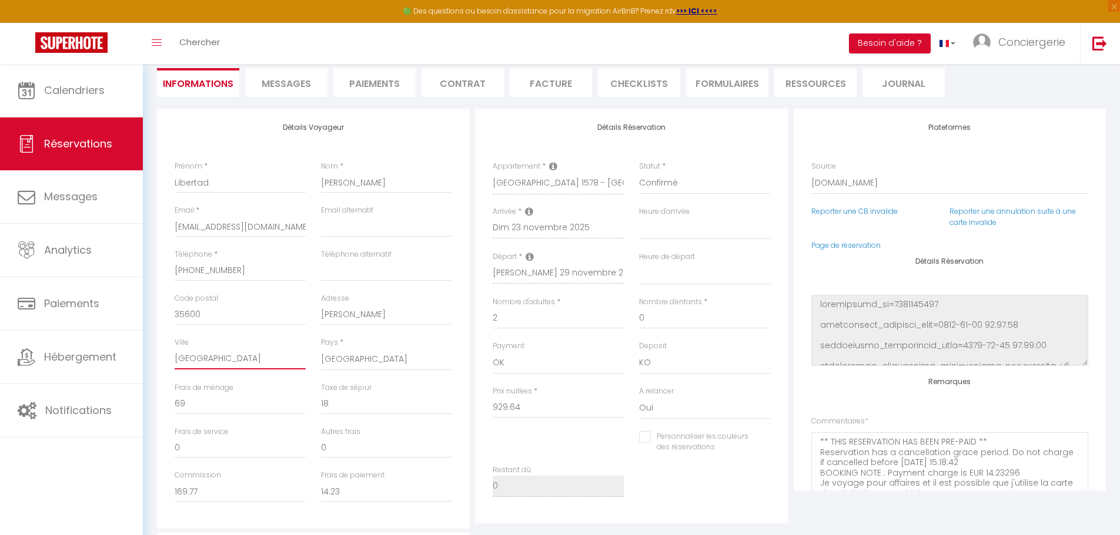
select select
checkbox input "false"
type input "Puerto del Roseroi"
select select
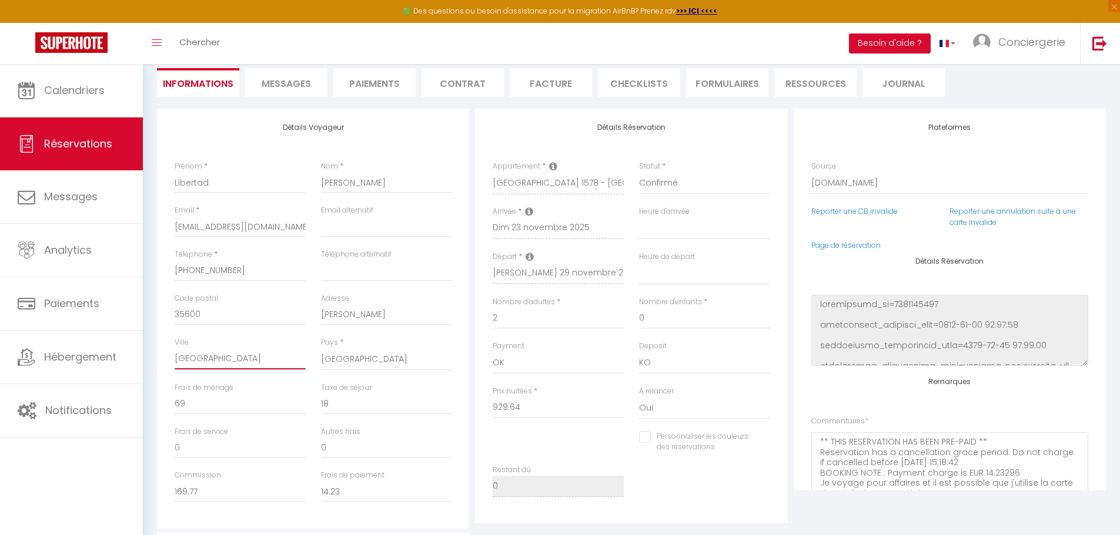
checkbox input "false"
type input "Puerto del Rosero"
select select
checkbox input "false"
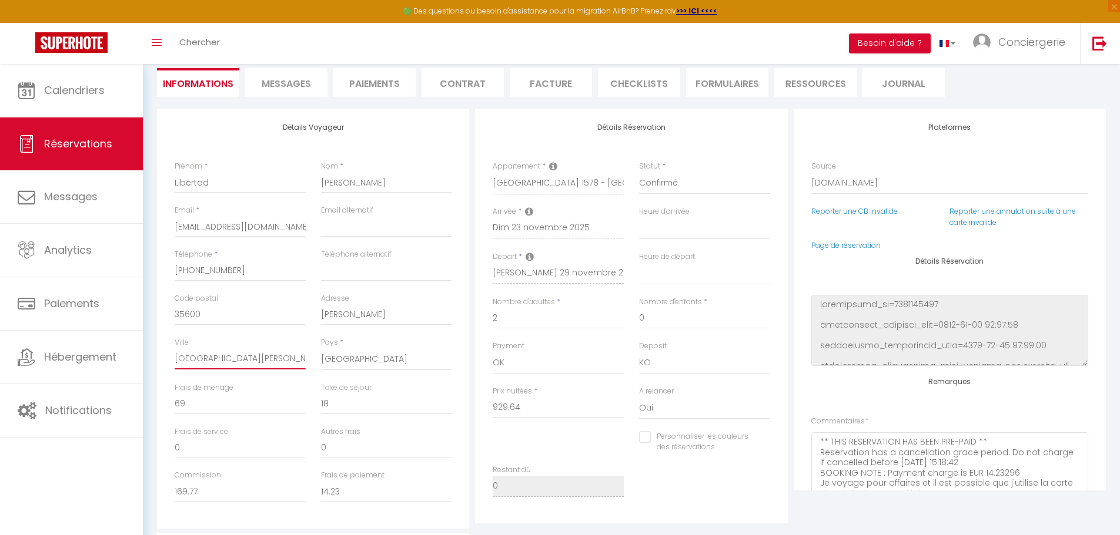
type input "Puerto del Roser"
select select
checkbox input "false"
type input "Puerto del Roseri"
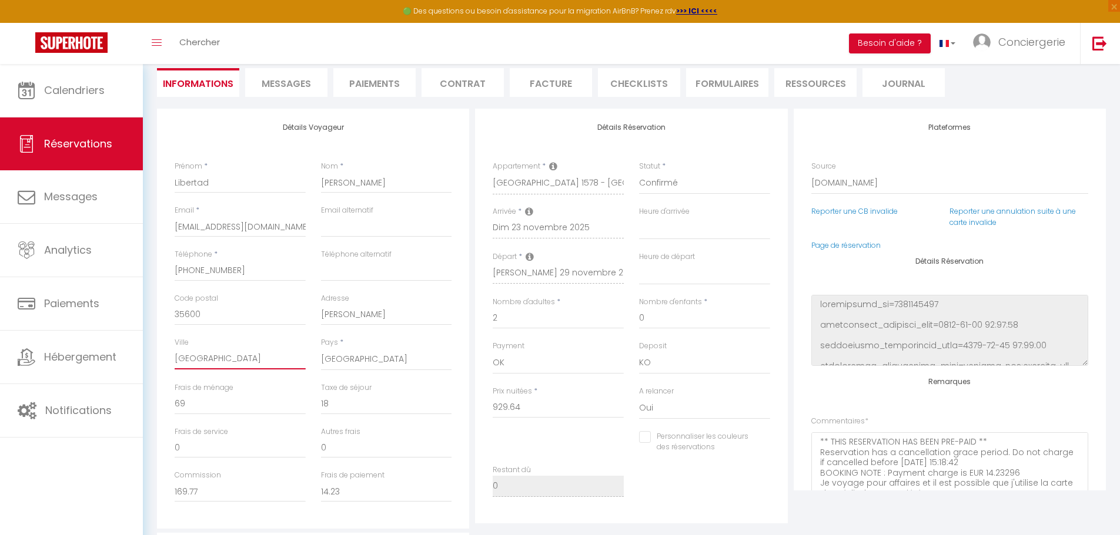
select select
checkbox input "false"
type input "[GEOGRAPHIC_DATA]"
select select
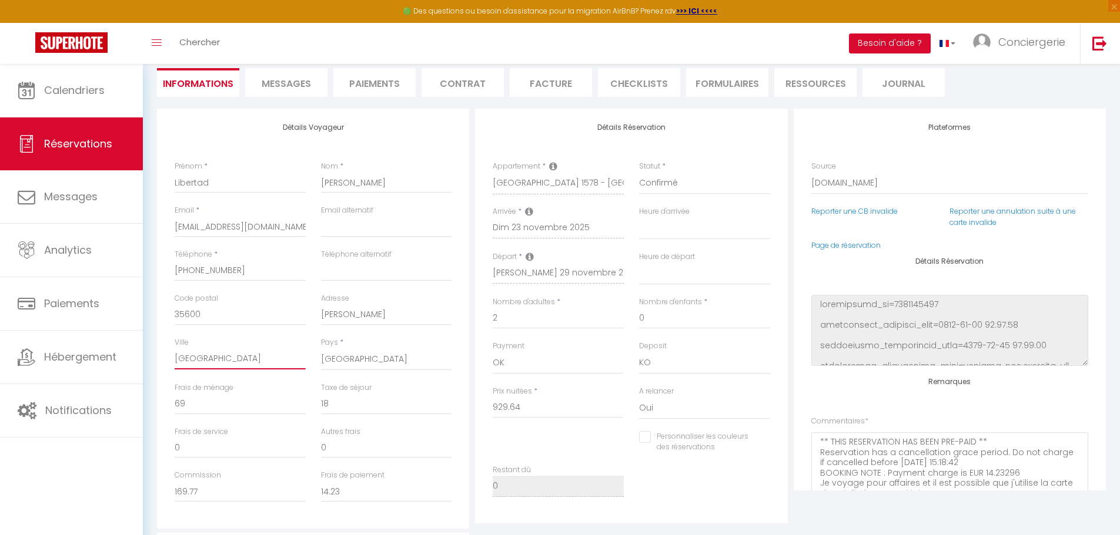
select select
checkbox input "false"
type input "[GEOGRAPHIC_DATA]"
click at [359, 359] on select "France Portugal Afghanistan Albania Algeria American Samoa Andorra Angola Angui…" at bounding box center [386, 360] width 131 height 22
click at [321, 349] on select "France Portugal Afghanistan Albania Algeria American Samoa Andorra Angola Angui…" at bounding box center [386, 360] width 131 height 22
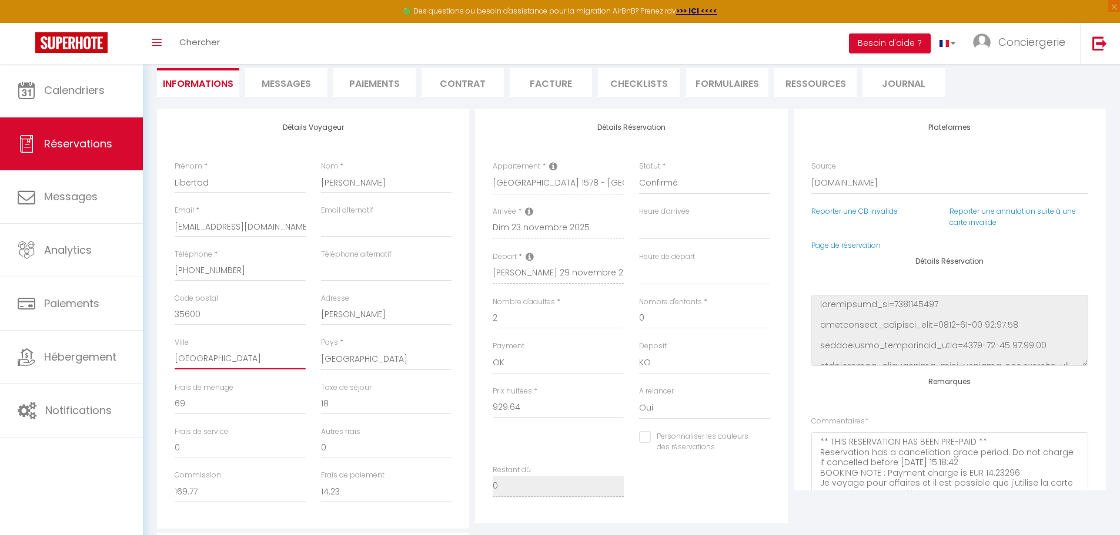
click at [292, 359] on input "[GEOGRAPHIC_DATA]" at bounding box center [240, 359] width 131 height 21
select select
checkbox input "false"
select select
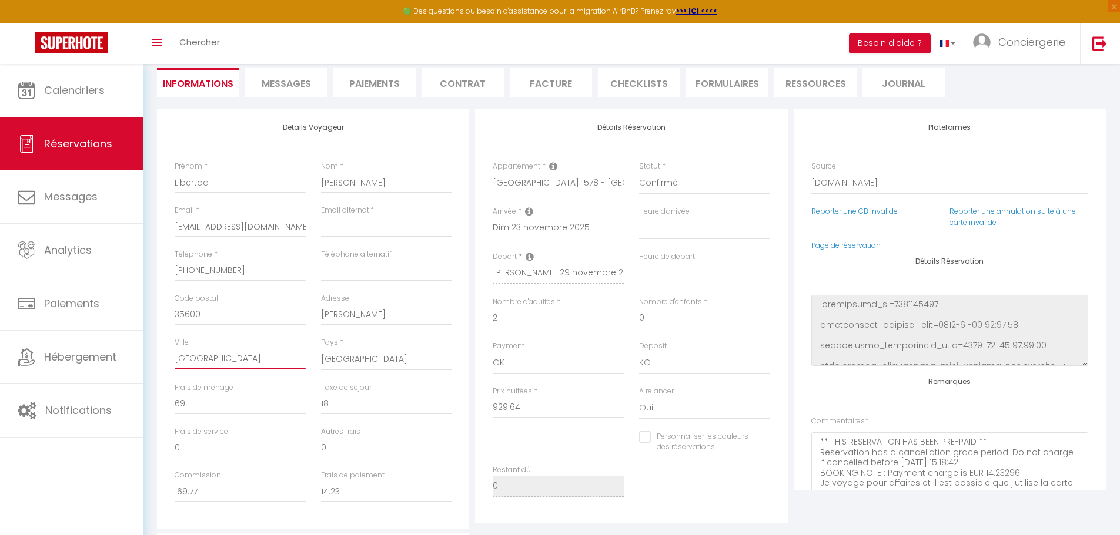
select select
checkbox input "false"
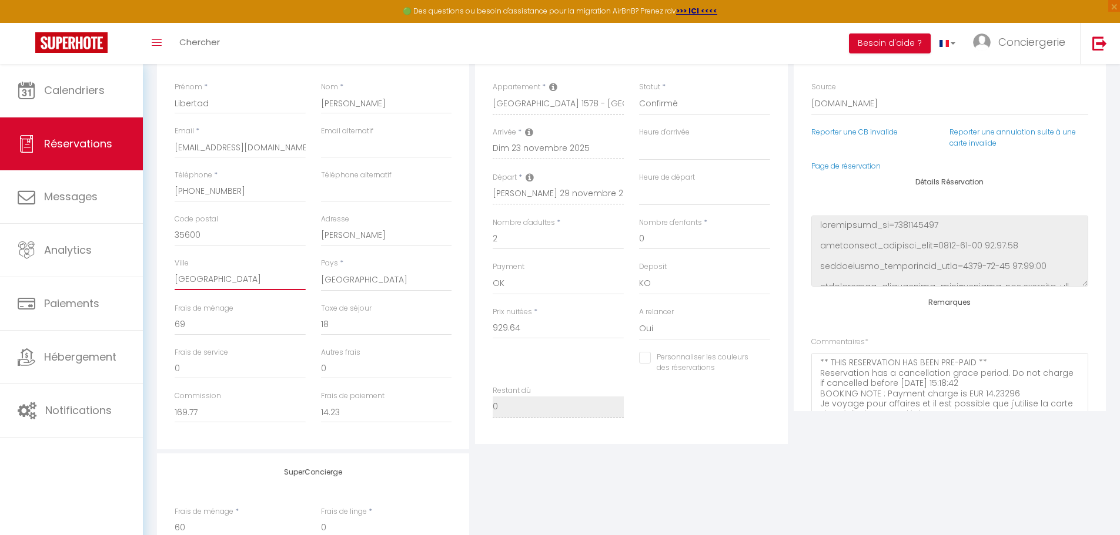
scroll to position [168, 0]
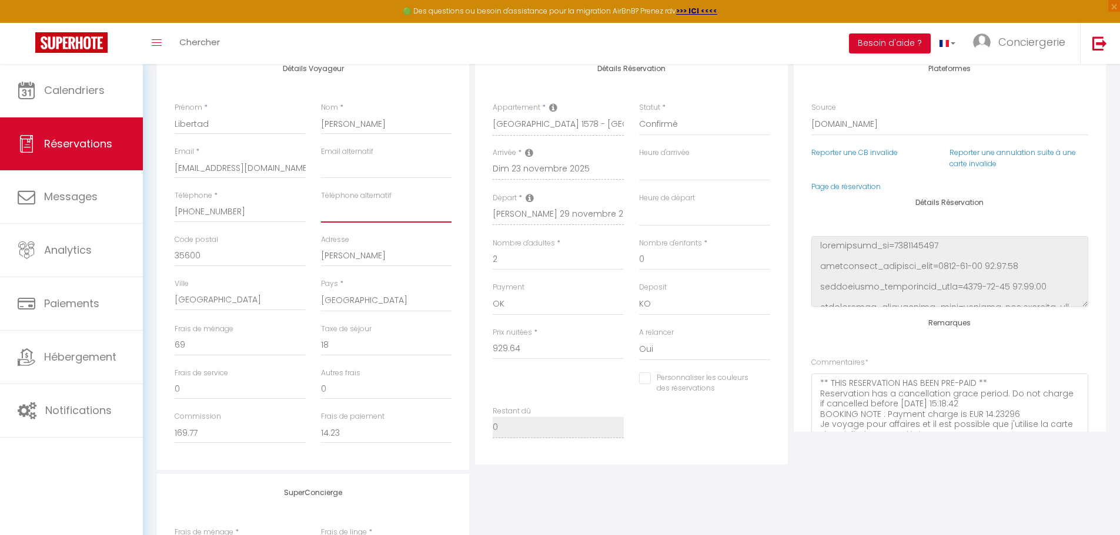
click at [343, 209] on input "Téléphone alternatif" at bounding box center [386, 212] width 131 height 21
click at [279, 213] on input "+34635561693" at bounding box center [240, 212] width 131 height 21
click at [375, 212] on input "Téléphone alternatif" at bounding box center [386, 212] width 131 height 21
click at [348, 168] on input "email" at bounding box center [386, 168] width 131 height 21
click at [227, 127] on input "Libertad" at bounding box center [240, 123] width 131 height 21
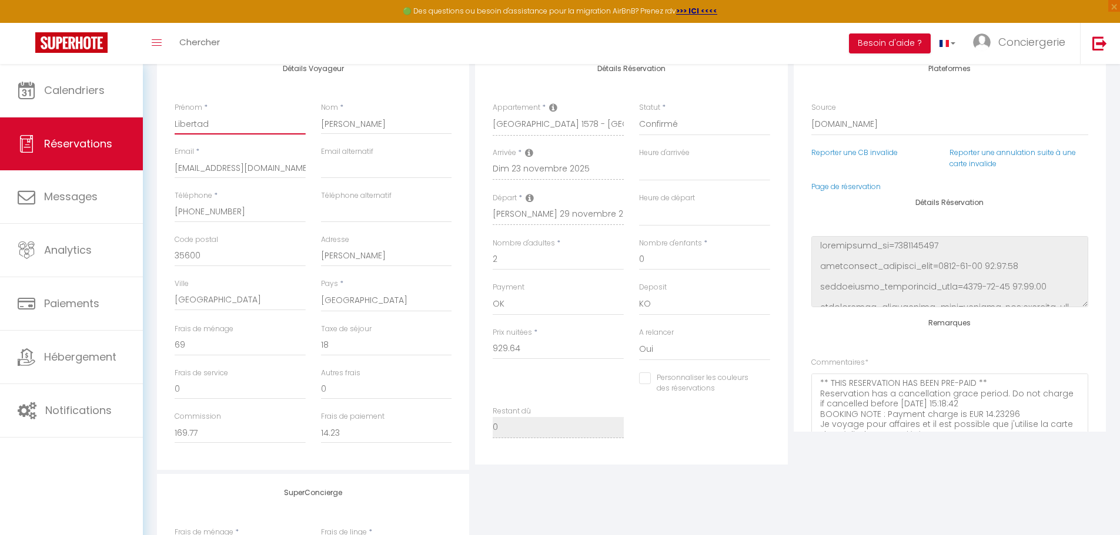
drag, startPoint x: 237, startPoint y: 123, endPoint x: 96, endPoint y: 132, distance: 140.7
click at [83, 128] on div "🟢 Des questions ou besoin d'assistance pour la migration AirBnB? Prenez rdv >>>…" at bounding box center [560, 304] width 1120 height 815
type input "I"
select select
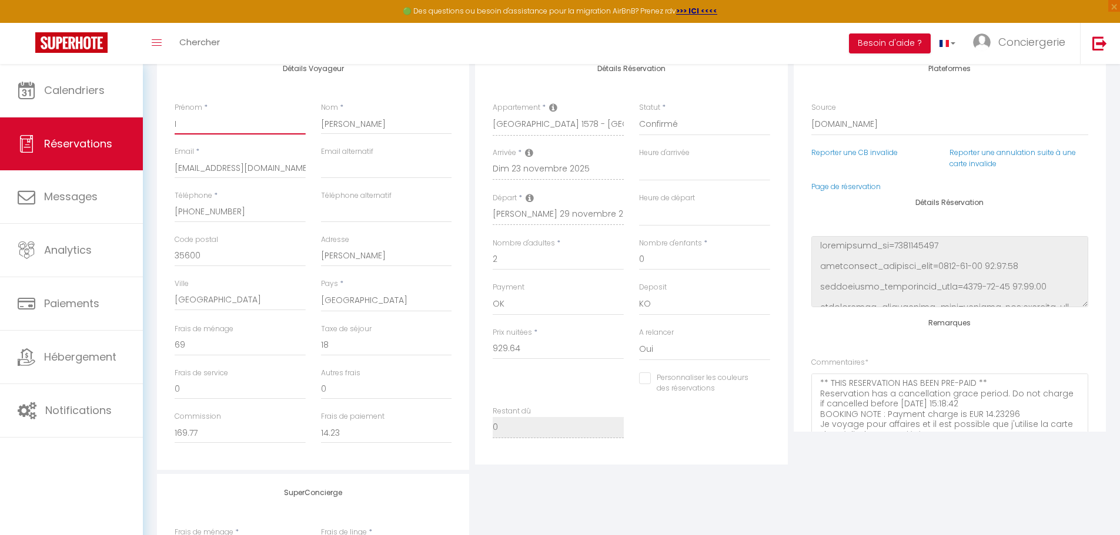
checkbox input "false"
type input "IE"
select select
checkbox input "false"
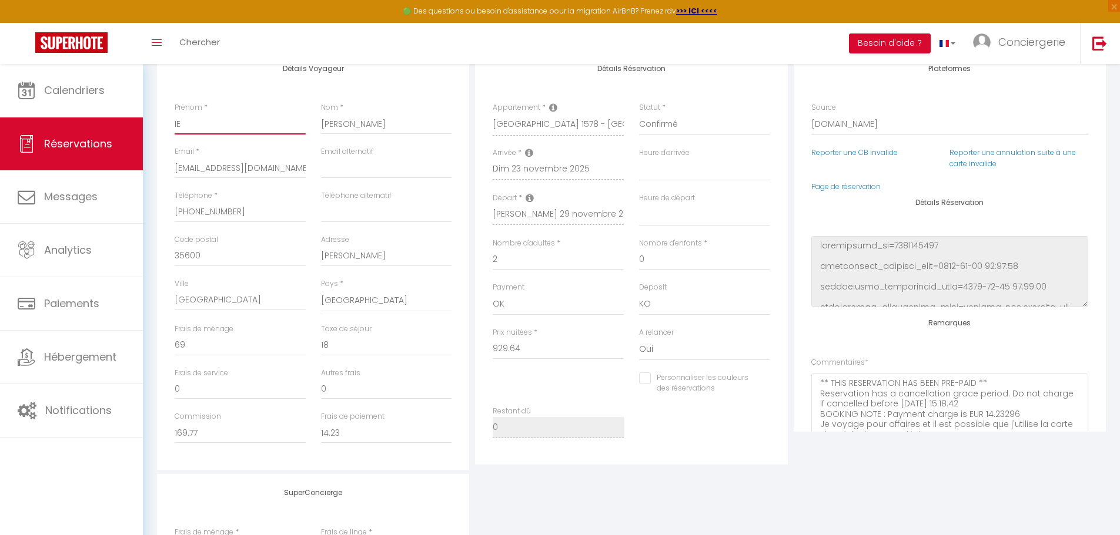
type input "IES"
drag, startPoint x: 410, startPoint y: 129, endPoint x: 235, endPoint y: 119, distance: 174.8
click at [235, 119] on div "Prénom * IES Puerto Cabras Nom * Morales Salamanca" at bounding box center [313, 124] width 293 height 44
click at [390, 177] on input "email" at bounding box center [386, 168] width 131 height 21
click at [306, 207] on div "Téléphone * +34635561693" at bounding box center [240, 212] width 146 height 44
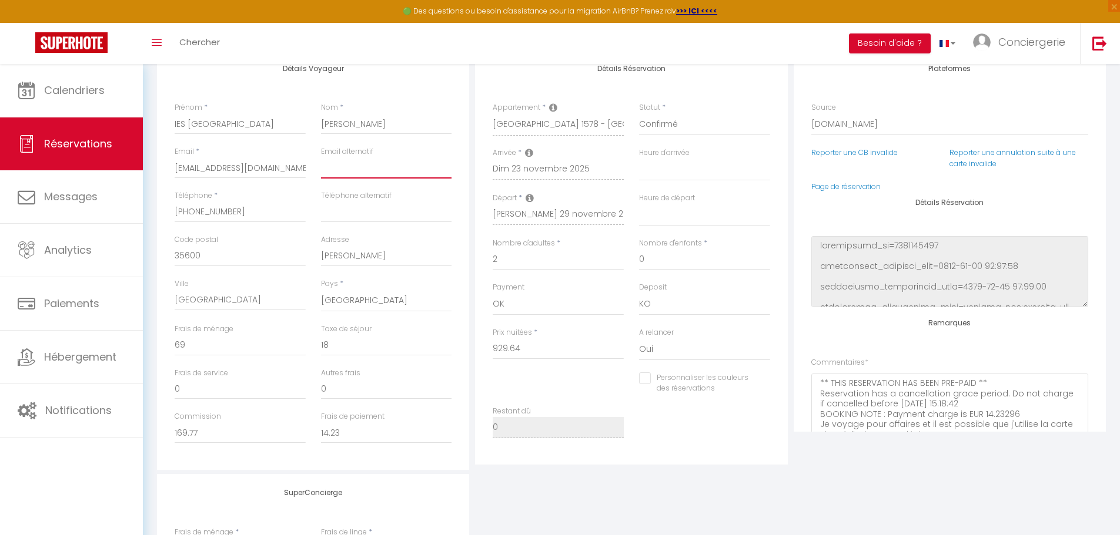
click at [381, 170] on input "email" at bounding box center [386, 168] width 131 height 21
click at [324, 217] on input "Téléphone alternatif" at bounding box center [386, 212] width 131 height 21
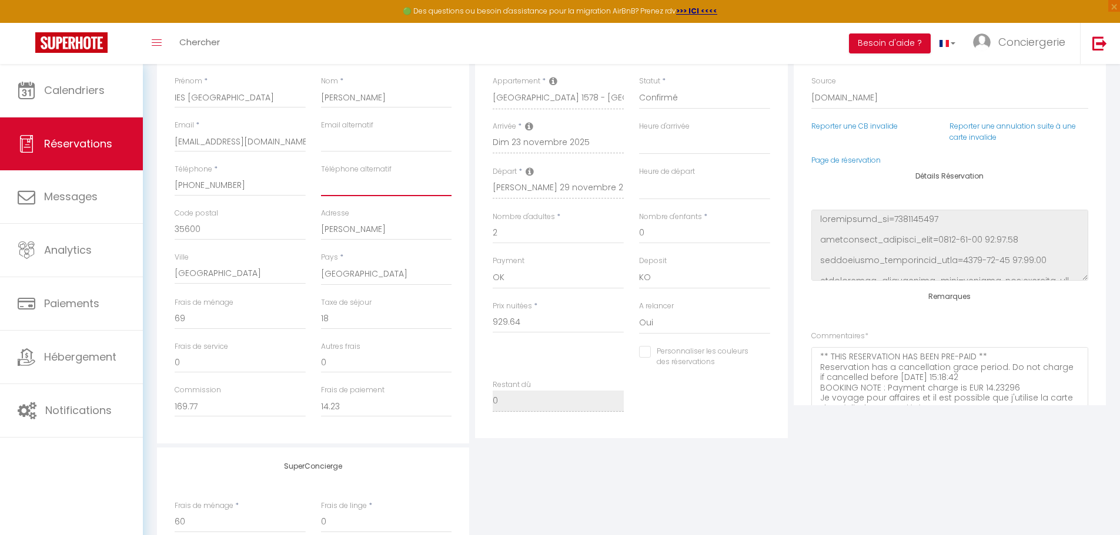
scroll to position [0, 0]
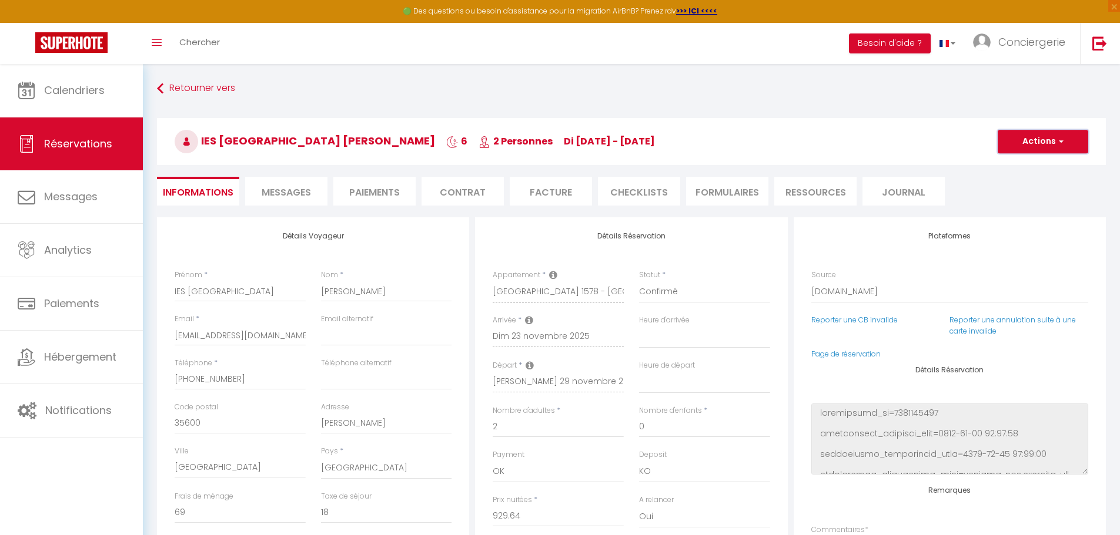
click at [1059, 140] on span "button" at bounding box center [1059, 141] width 7 height 11
click at [1036, 163] on link "Enregistrer" at bounding box center [1030, 167] width 93 height 15
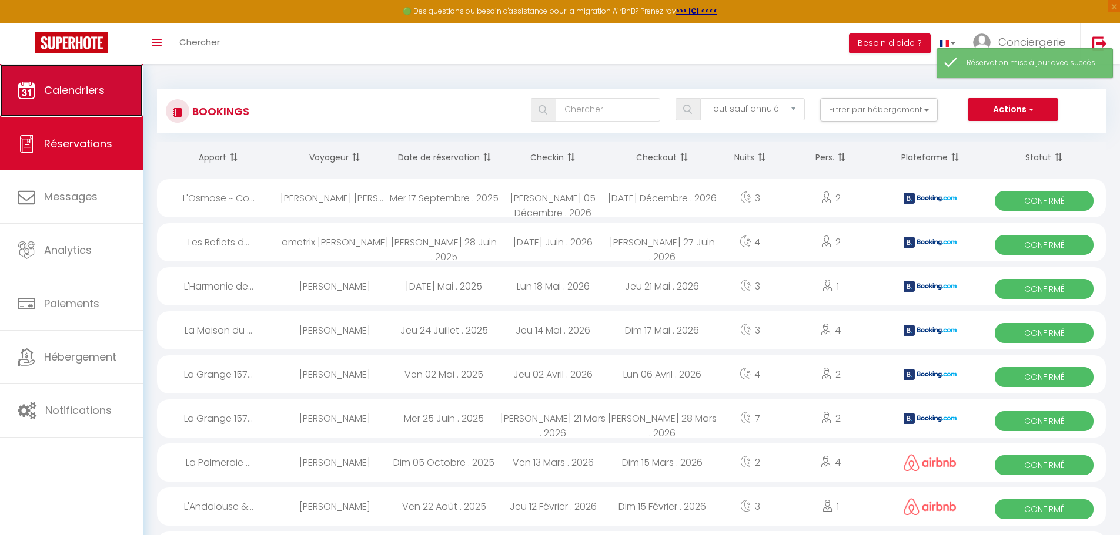
click at [75, 97] on span "Calendriers" at bounding box center [74, 90] width 61 height 15
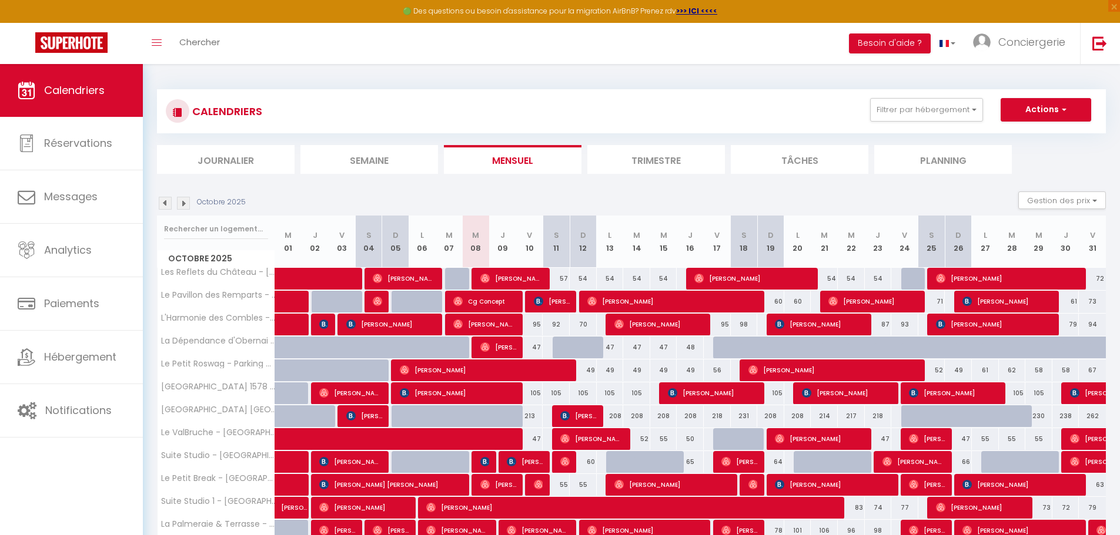
click at [184, 204] on img at bounding box center [183, 203] width 13 height 13
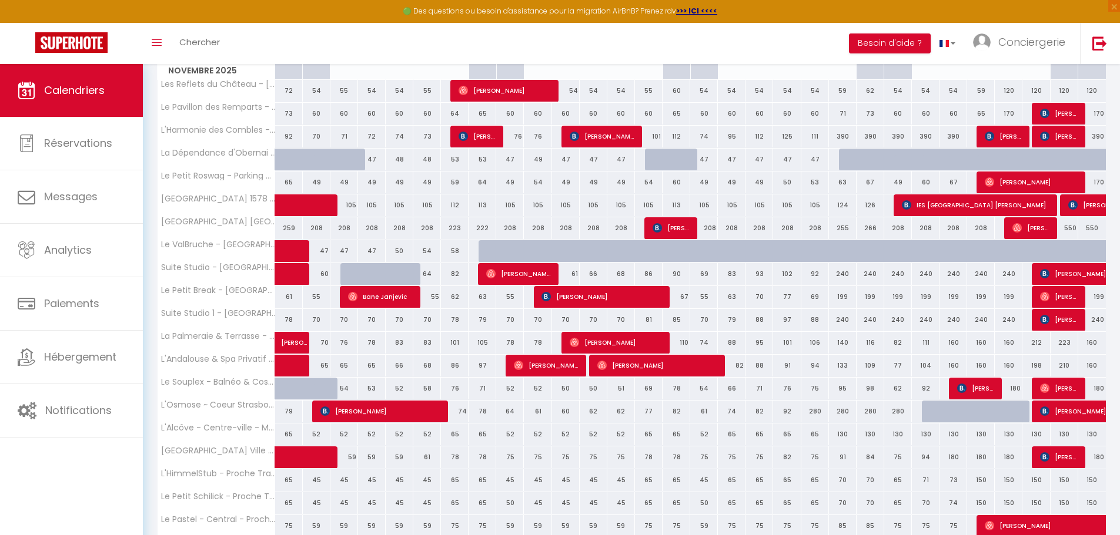
scroll to position [151, 0]
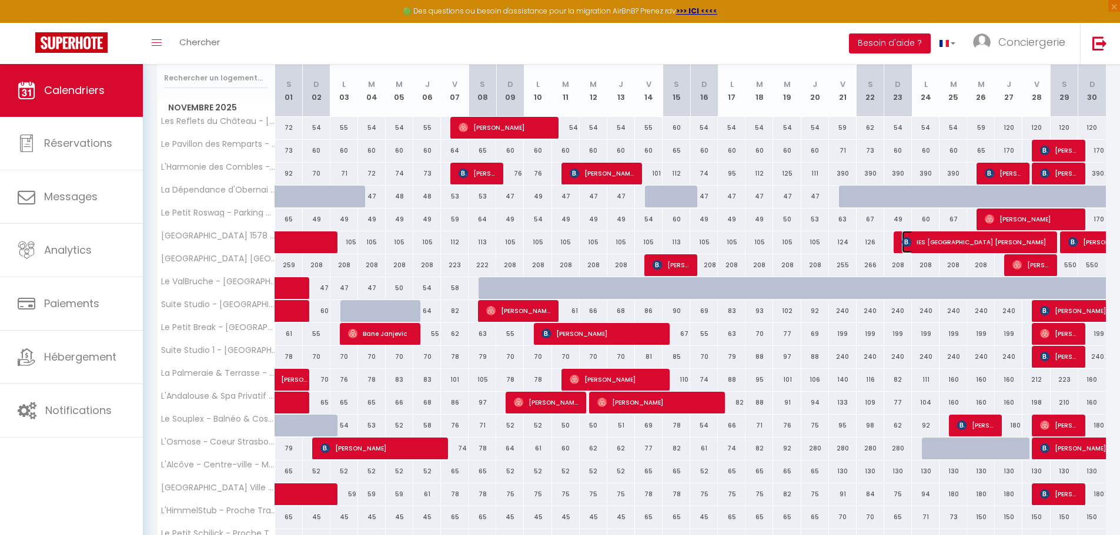
click at [998, 242] on span "IES Puerto Cabras Rafael BAez" at bounding box center [976, 242] width 148 height 22
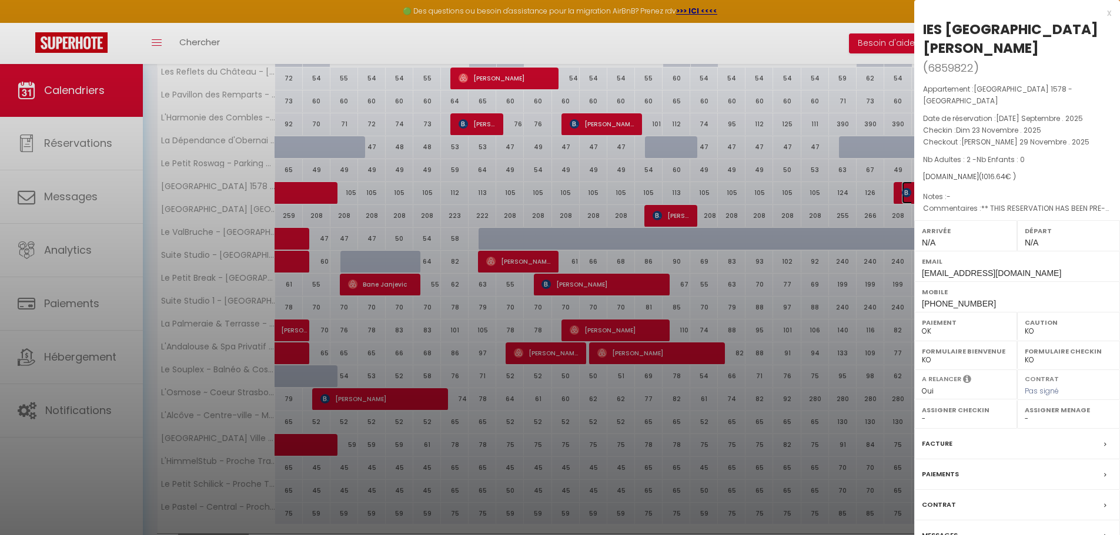
scroll to position [269, 0]
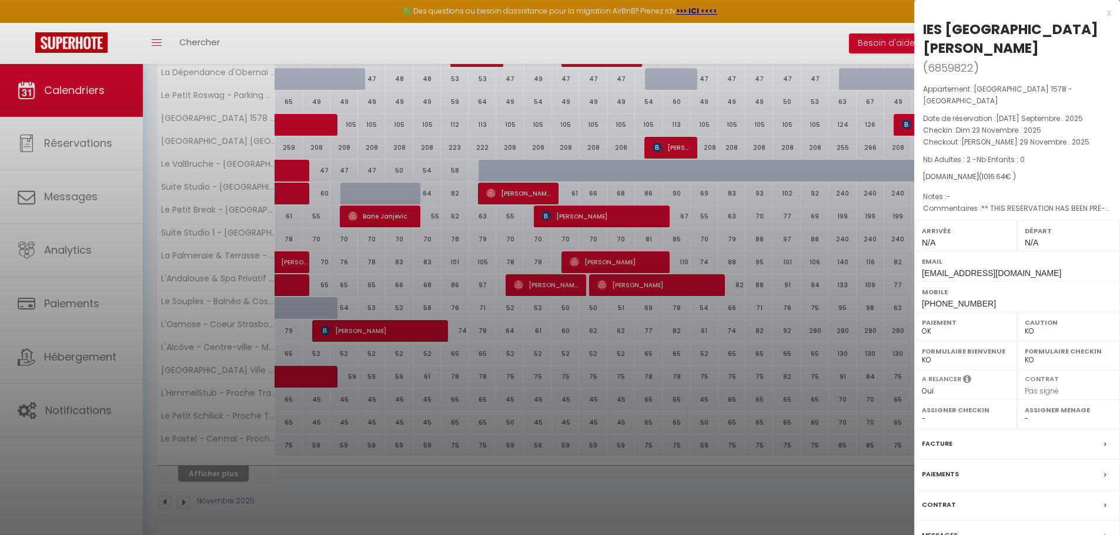
click at [946, 447] on label "Facture" at bounding box center [937, 444] width 31 height 12
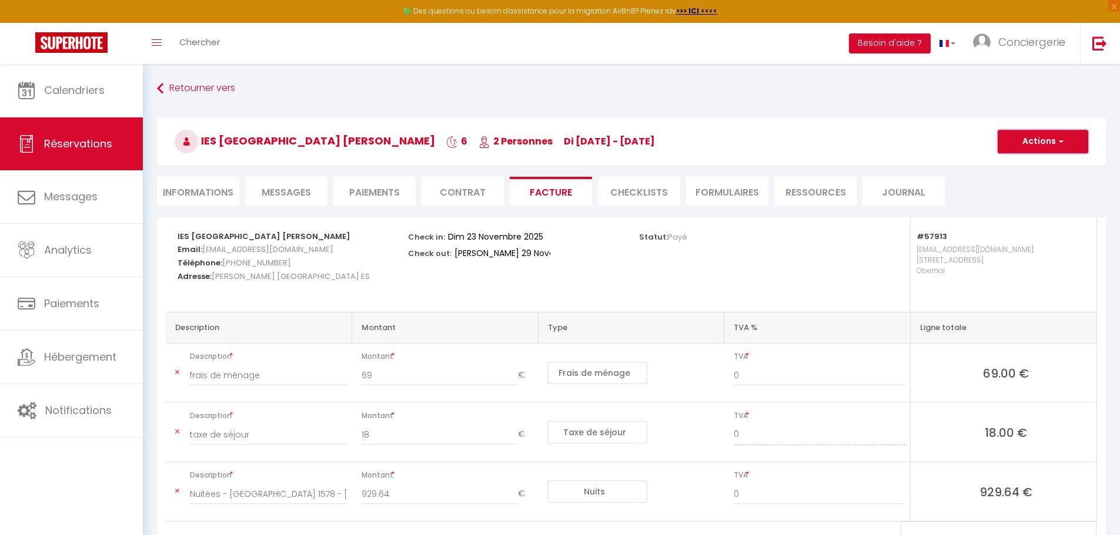
click at [1024, 142] on button "Actions" at bounding box center [1042, 142] width 91 height 24
click at [1035, 182] on link "Aperçu et éditer" at bounding box center [1033, 182] width 99 height 15
click at [1043, 145] on button "Actions" at bounding box center [1042, 142] width 91 height 24
click at [1044, 199] on link "Envoyer la facture" at bounding box center [1033, 197] width 99 height 15
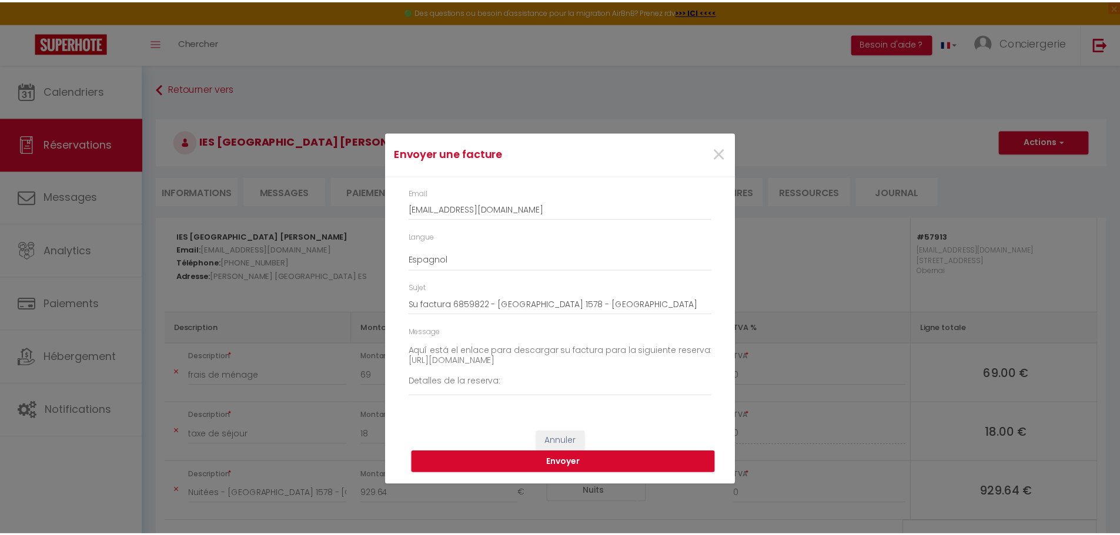
scroll to position [75, 0]
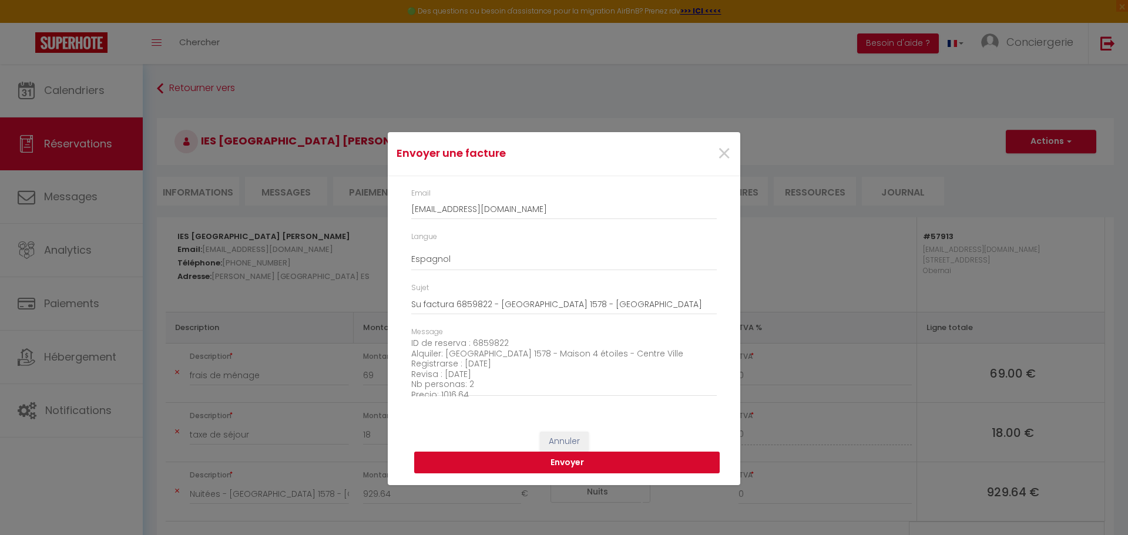
click at [577, 466] on button "Envoyer" at bounding box center [567, 463] width 306 height 22
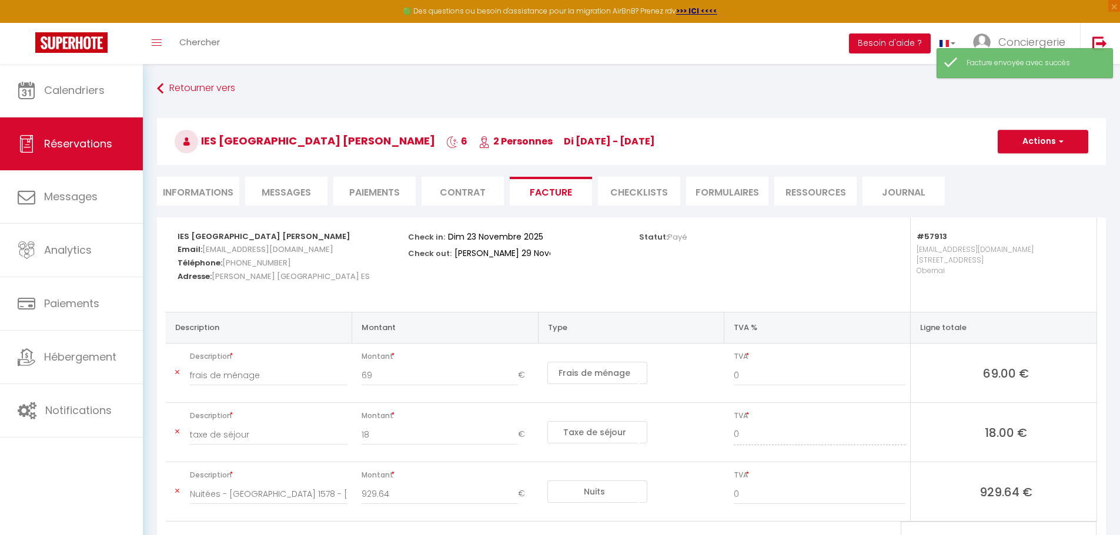
click at [293, 186] on span "Messages" at bounding box center [286, 193] width 49 height 14
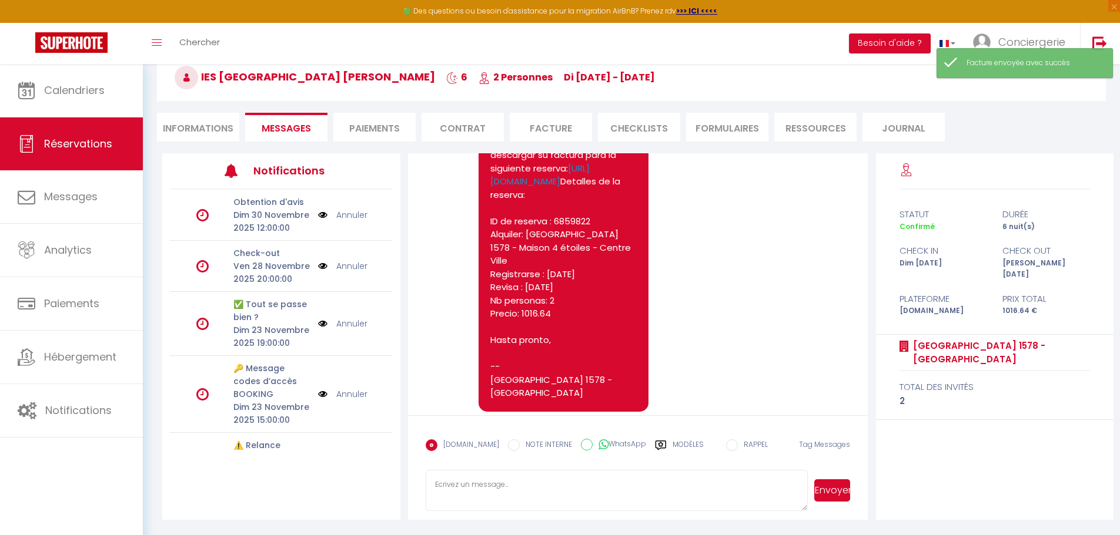
scroll to position [2347, 0]
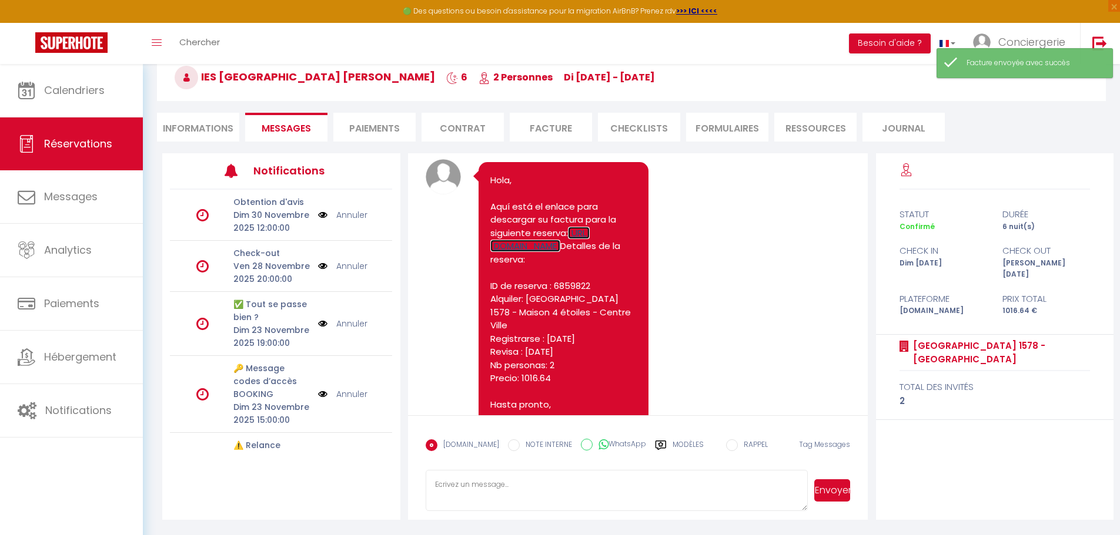
click at [524, 240] on link "https://superhote.com/applink/invoice/KydDn6GAk3" at bounding box center [539, 240] width 99 height 26
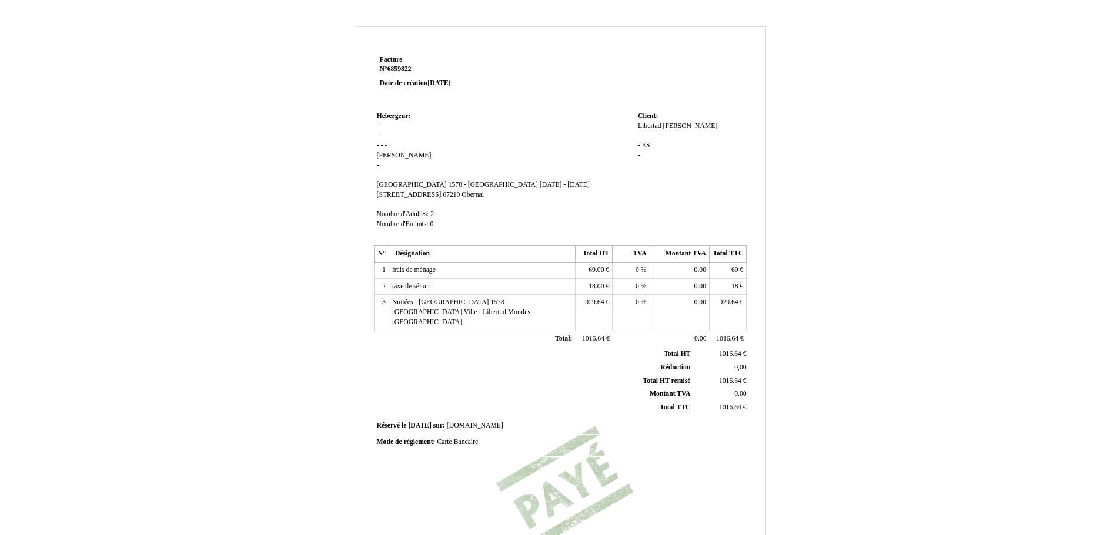
click at [498, 279] on td "frais de ménage frais de ménage" at bounding box center [481, 271] width 186 height 16
drag, startPoint x: 383, startPoint y: 272, endPoint x: 407, endPoint y: 275, distance: 24.4
click at [403, 280] on table "N° Désignation Total HT TVA Montant TVA Total TTC 1 frais de ménage frais de mé…" at bounding box center [560, 297] width 373 height 102
drag, startPoint x: 676, startPoint y: 126, endPoint x: 693, endPoint y: 135, distance: 18.7
click at [708, 128] on div "IES [GEOGRAPHIC_DATA] IES [GEOGRAPHIC_DATA] Morales [GEOGRAPHIC_DATA] Morales […" at bounding box center [691, 151] width 106 height 59
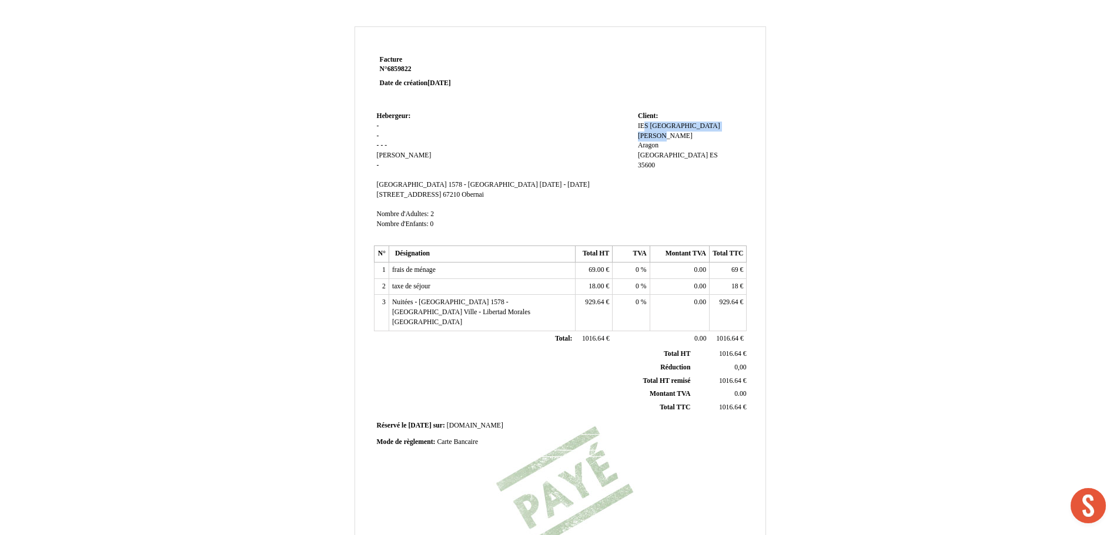
click at [656, 133] on span "[PERSON_NAME]" at bounding box center [665, 136] width 55 height 8
click at [698, 180] on div "IES [GEOGRAPHIC_DATA] IES [GEOGRAPHIC_DATA] Morales [GEOGRAPHIC_DATA] Morales […" at bounding box center [691, 152] width 106 height 61
click at [676, 126] on span "IES [GEOGRAPHIC_DATA]" at bounding box center [679, 126] width 82 height 8
click at [663, 148] on div "IES [GEOGRAPHIC_DATA] IES [GEOGRAPHIC_DATA] Morales [GEOGRAPHIC_DATA] Morales […" at bounding box center [691, 152] width 106 height 61
click at [657, 165] on div "IES [GEOGRAPHIC_DATA] IES [GEOGRAPHIC_DATA] Morales [GEOGRAPHIC_DATA] Morales […" at bounding box center [691, 151] width 106 height 59
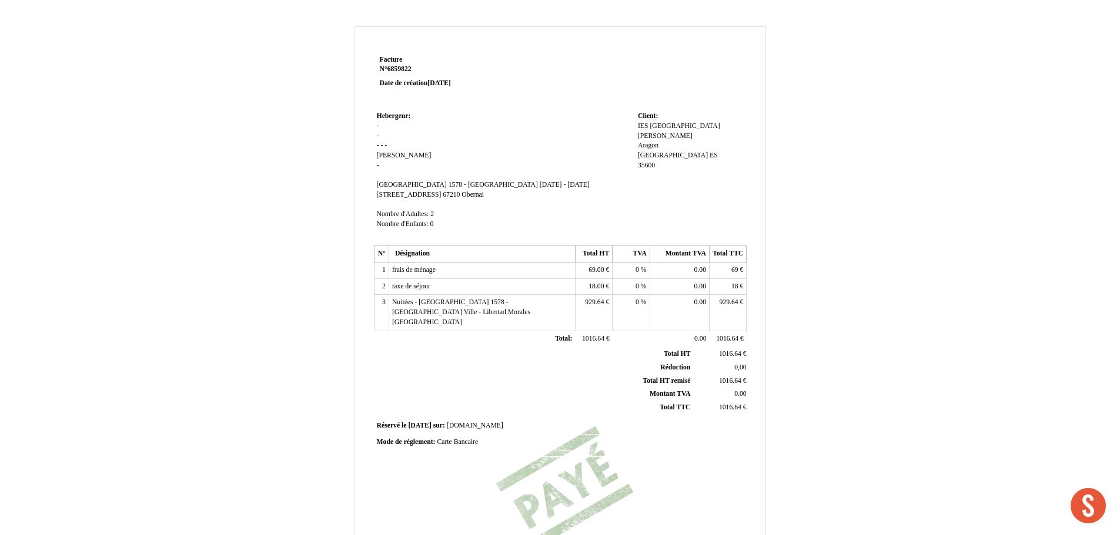
click at [651, 160] on div "IES [GEOGRAPHIC_DATA] IES [GEOGRAPHIC_DATA] Morales [GEOGRAPHIC_DATA] Morales […" at bounding box center [691, 151] width 106 height 59
click at [646, 155] on span "[GEOGRAPHIC_DATA]" at bounding box center [673, 156] width 70 height 8
click at [711, 157] on input "[GEOGRAPHIC_DATA]" at bounding box center [705, 157] width 135 height 12
click at [659, 166] on div "IES [GEOGRAPHIC_DATA] IES [GEOGRAPHIC_DATA] Morales [GEOGRAPHIC_DATA] Morales […" at bounding box center [691, 151] width 106 height 59
click at [653, 166] on span "35600" at bounding box center [646, 166] width 17 height 8
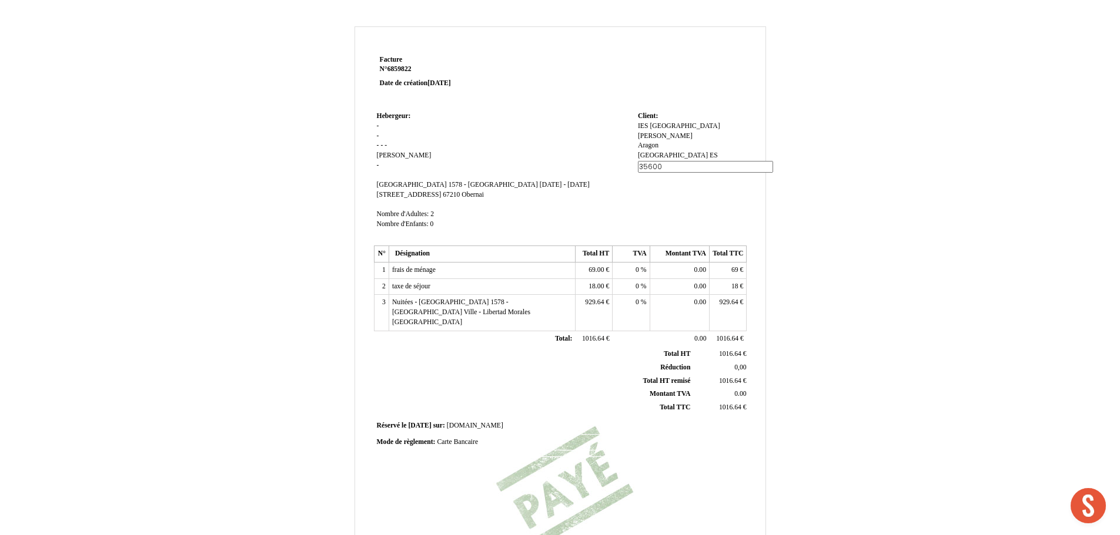
click at [662, 166] on input "35600" at bounding box center [705, 167] width 135 height 12
click at [667, 180] on div "IES [GEOGRAPHIC_DATA] IES [GEOGRAPHIC_DATA] Morales [GEOGRAPHIC_DATA] Morales […" at bounding box center [691, 151] width 106 height 59
click at [658, 163] on div "IES [GEOGRAPHIC_DATA] IES [GEOGRAPHIC_DATA] Morales [GEOGRAPHIC_DATA] Morales […" at bounding box center [691, 151] width 106 height 59
click at [648, 162] on span "35600" at bounding box center [646, 166] width 17 height 8
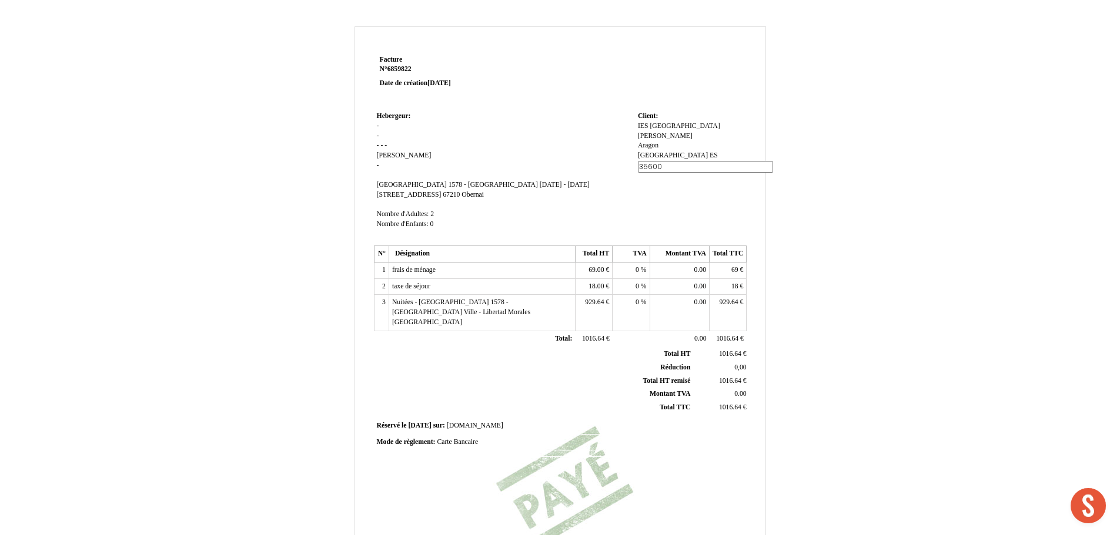
type input "35600"
drag, startPoint x: 667, startPoint y: 168, endPoint x: 585, endPoint y: 157, distance: 83.0
click at [584, 157] on tr "Hebergeur: Hebergeur: - - - - - [PERSON_NAME] [GEOGRAPHIC_DATA] 1578 - [GEOGRAP…" at bounding box center [560, 176] width 373 height 134
click at [704, 155] on div "IES [GEOGRAPHIC_DATA] IES [GEOGRAPHIC_DATA] Morales [GEOGRAPHIC_DATA] Morales […" at bounding box center [691, 152] width 106 height 61
click at [691, 150] on div "IES [GEOGRAPHIC_DATA] IES [GEOGRAPHIC_DATA] Morales [GEOGRAPHIC_DATA] Morales […" at bounding box center [691, 151] width 106 height 59
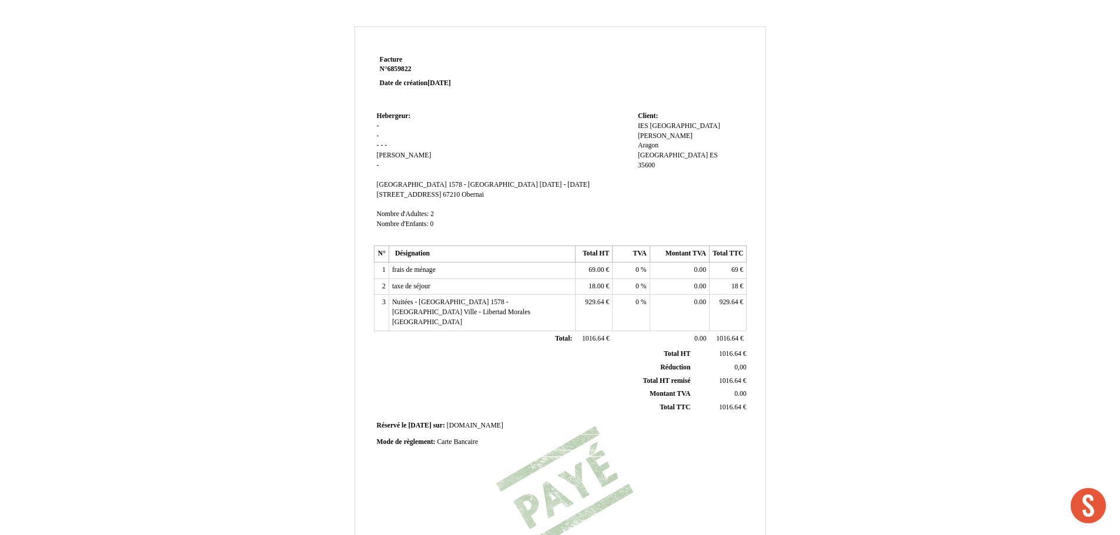
click at [695, 151] on div "IES [GEOGRAPHIC_DATA] IES [GEOGRAPHIC_DATA] Morales [GEOGRAPHIC_DATA] Morales […" at bounding box center [691, 151] width 106 height 59
click at [709, 155] on span "ES" at bounding box center [713, 156] width 8 height 8
click at [686, 185] on td "Client: Client: IES [GEOGRAPHIC_DATA] IES [GEOGRAPHIC_DATA] Morales [GEOGRAPHIC…" at bounding box center [691, 176] width 112 height 134
click at [665, 155] on span "[GEOGRAPHIC_DATA]" at bounding box center [673, 156] width 70 height 8
paste input "35600"
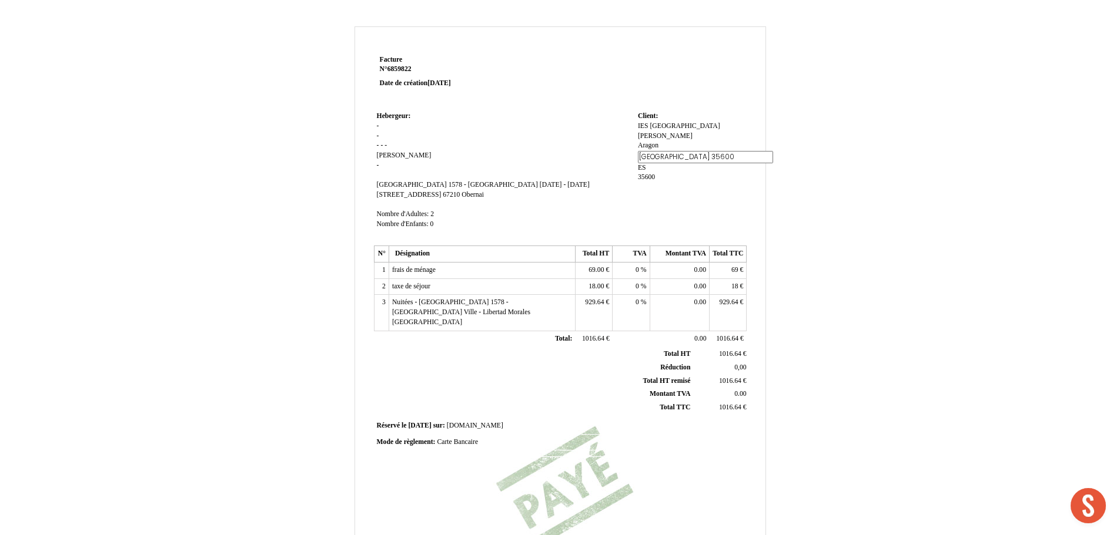
scroll to position [0, 4]
type input "[GEOGRAPHIC_DATA] 35600"
click at [689, 193] on td "Client: Client: IES [GEOGRAPHIC_DATA] IES [GEOGRAPHIC_DATA] Morales [GEOGRAPHIC…" at bounding box center [691, 176] width 112 height 134
click at [648, 164] on span "35600" at bounding box center [646, 166] width 17 height 8
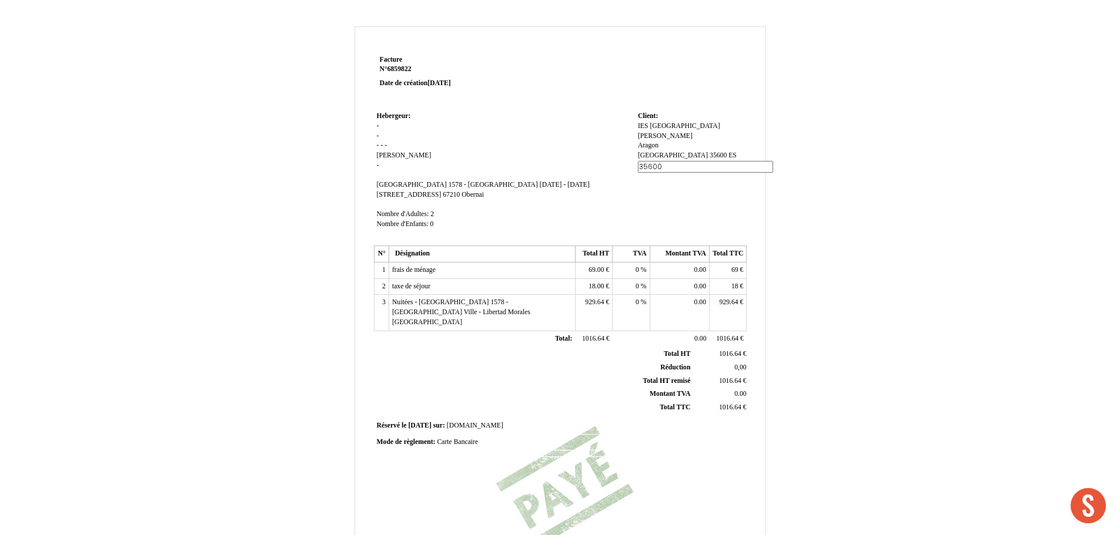
drag, startPoint x: 614, startPoint y: 160, endPoint x: 592, endPoint y: 162, distance: 21.8
click at [587, 162] on tr "Hebergeur: Hebergeur: - - - - - [PERSON_NAME] [GEOGRAPHIC_DATA] 1578 - [GEOGRAP…" at bounding box center [560, 176] width 373 height 134
type input "NIF : ESS3511001D"
click at [661, 212] on td "Client: Client: IES [GEOGRAPHIC_DATA] IES [GEOGRAPHIC_DATA] Morales [GEOGRAPHIC…" at bounding box center [691, 176] width 112 height 134
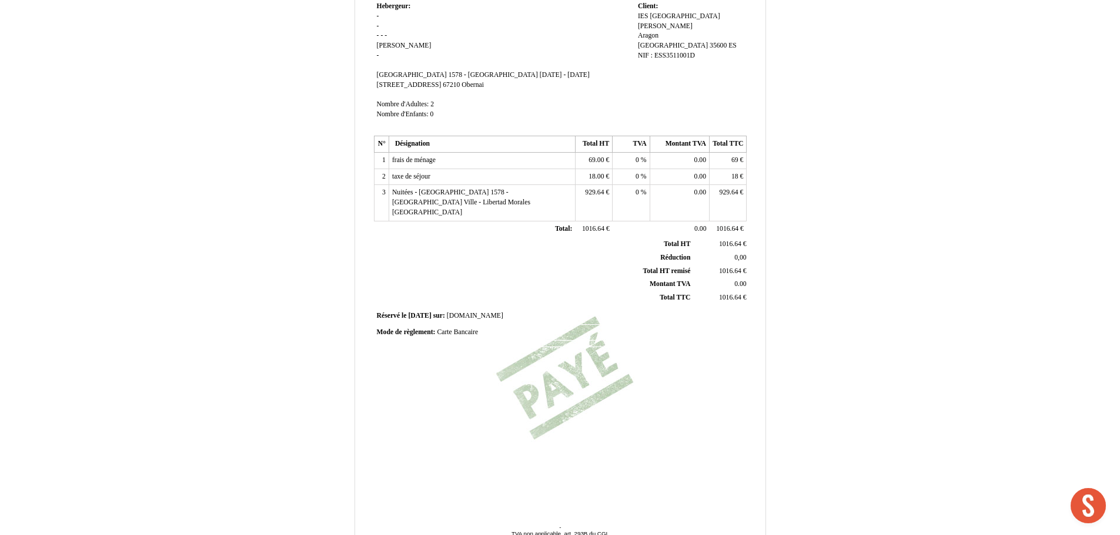
scroll to position [174, 0]
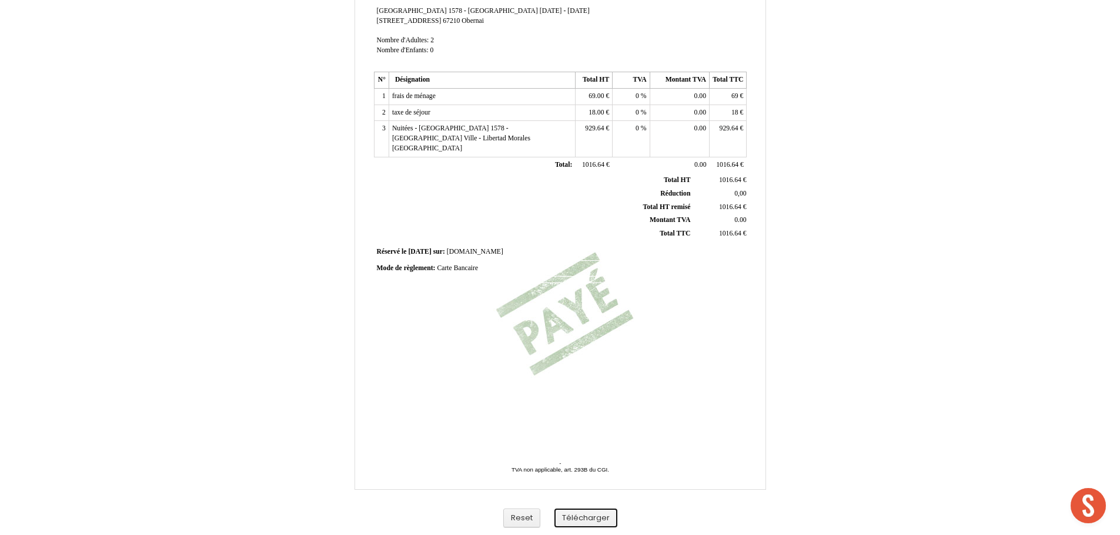
drag, startPoint x: 586, startPoint y: 518, endPoint x: 599, endPoint y: 497, distance: 24.8
click at [588, 517] on button "Télécharger" at bounding box center [585, 518] width 63 height 19
click at [900, 162] on div "Facture Facture N° 6859822 6859822 Date de création [DATE] [GEOGRAPHIC_DATA]: […" at bounding box center [560, 193] width 688 height 682
click at [849, 177] on div "Facture Facture N° 6859822 6859822 Date de création [DATE] [GEOGRAPHIC_DATA]: […" at bounding box center [560, 193] width 688 height 682
